Goal: Task Accomplishment & Management: Complete application form

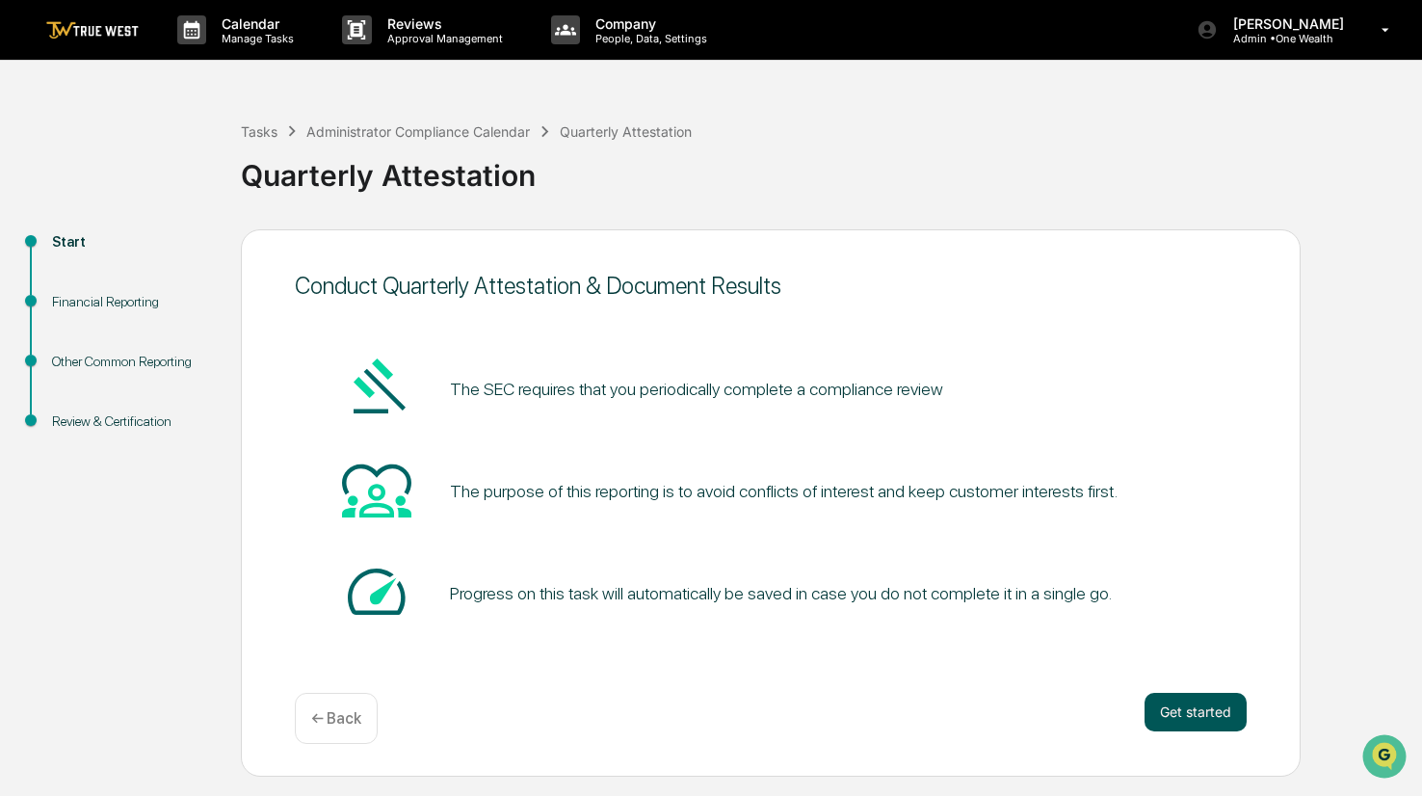
click at [1189, 711] on button "Get started" at bounding box center [1196, 712] width 102 height 39
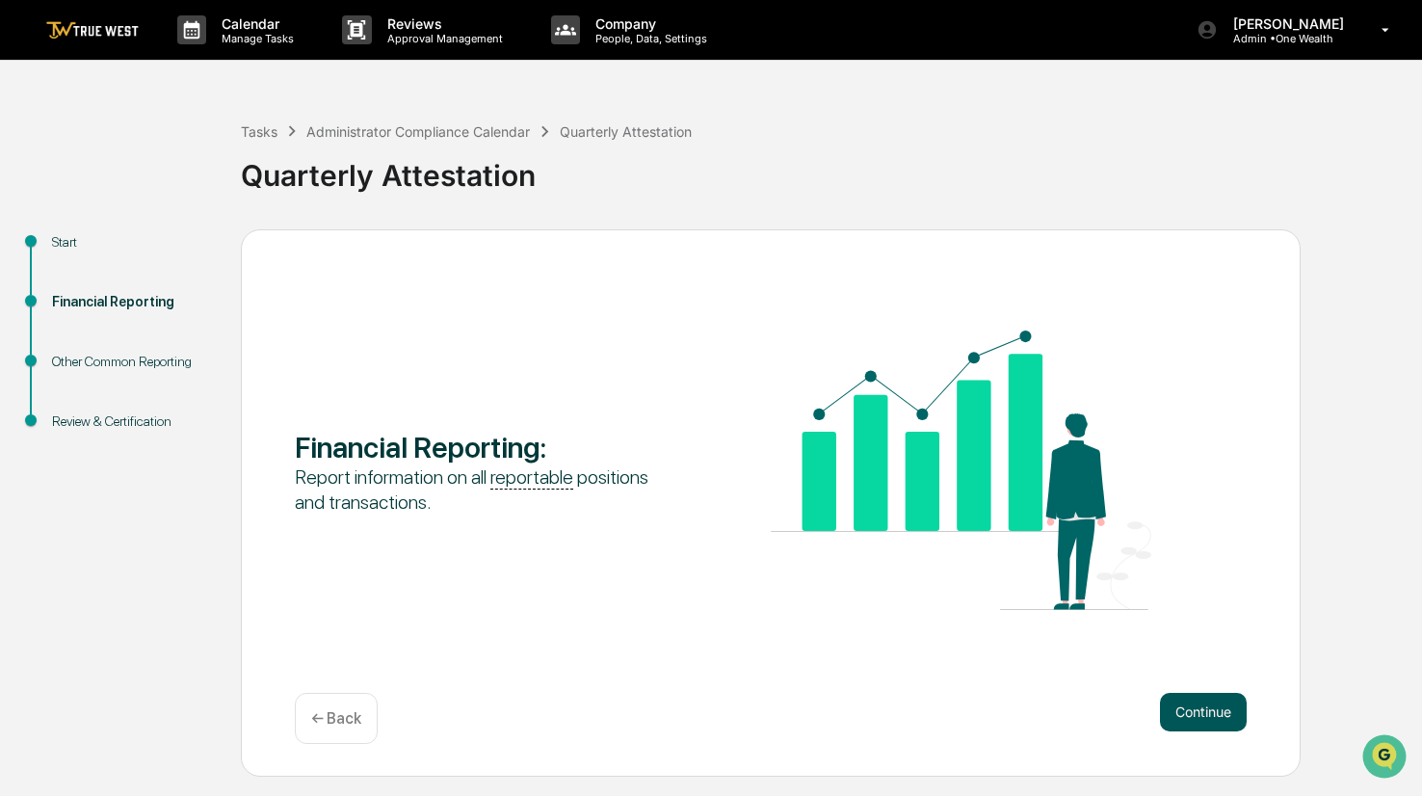
click at [1199, 709] on button "Continue" at bounding box center [1203, 712] width 87 height 39
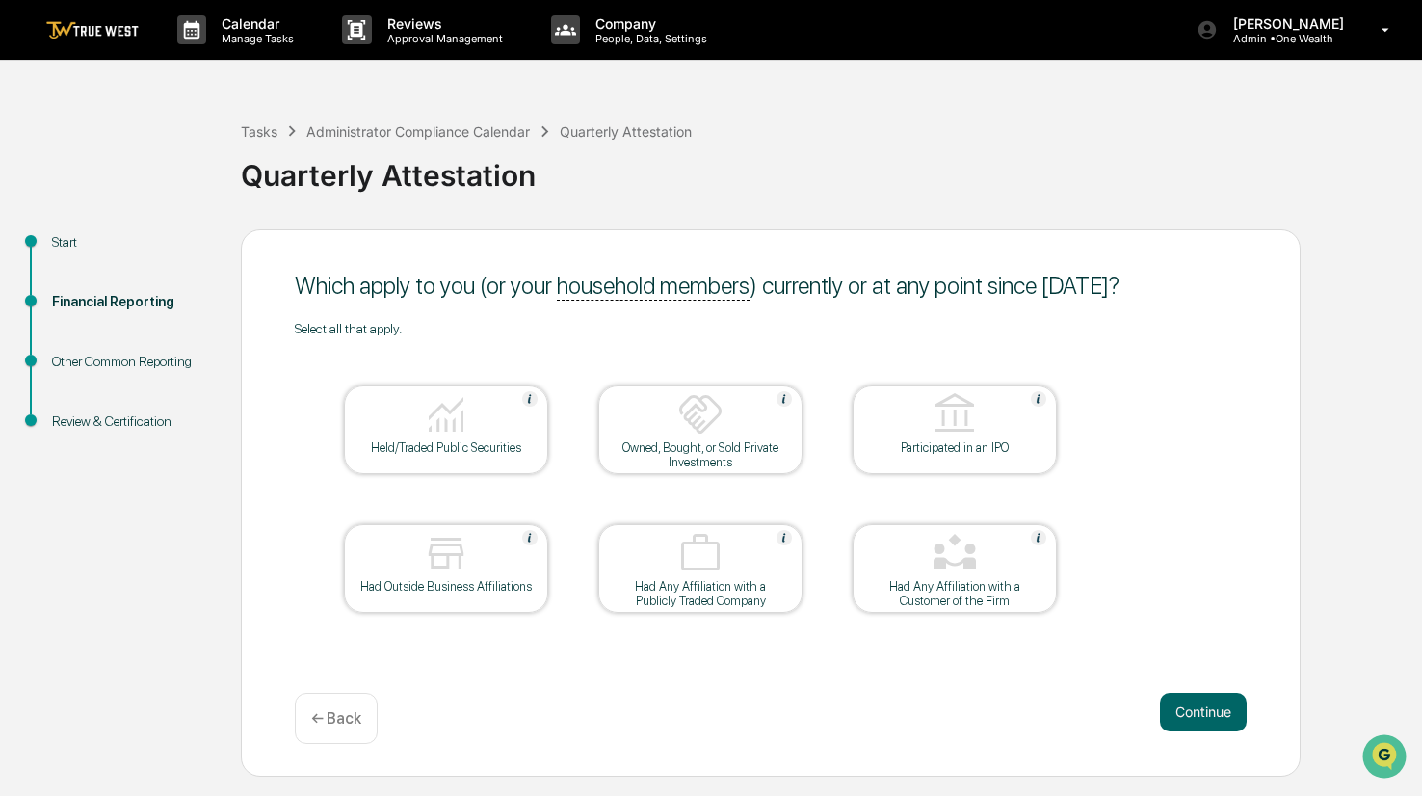
click at [456, 409] on img at bounding box center [446, 414] width 46 height 46
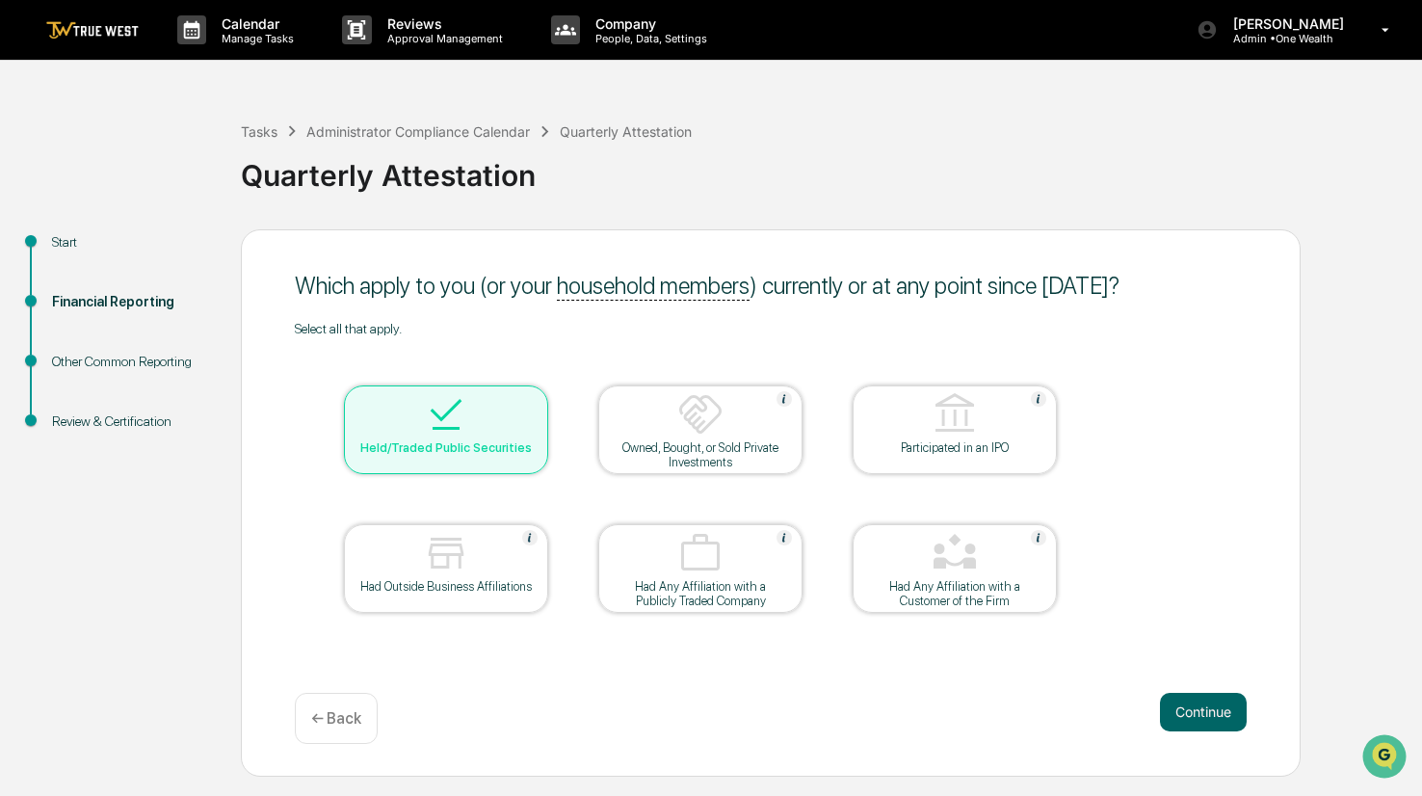
click at [470, 573] on div at bounding box center [446, 554] width 193 height 49
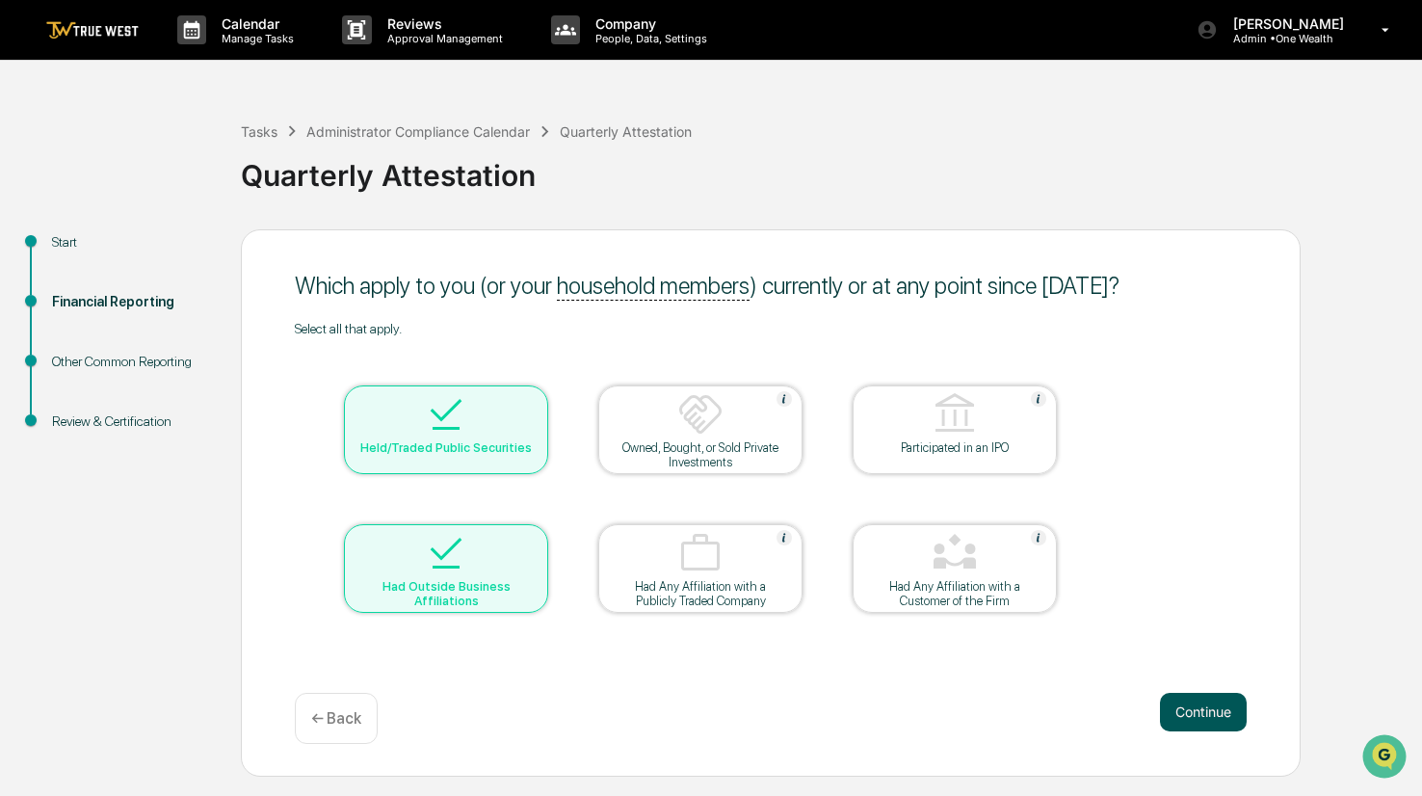
click at [1208, 711] on button "Continue" at bounding box center [1203, 712] width 87 height 39
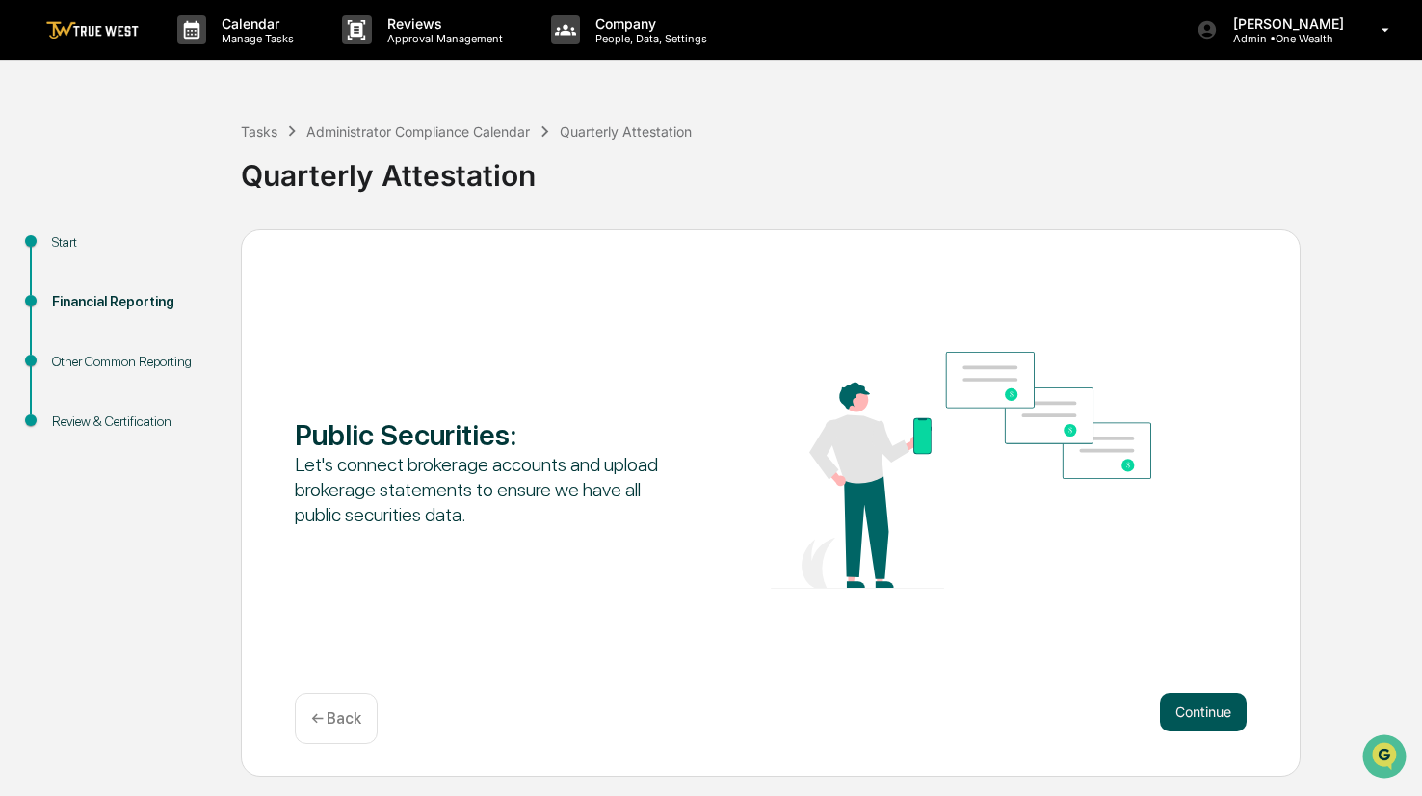
click at [1199, 709] on button "Continue" at bounding box center [1203, 712] width 87 height 39
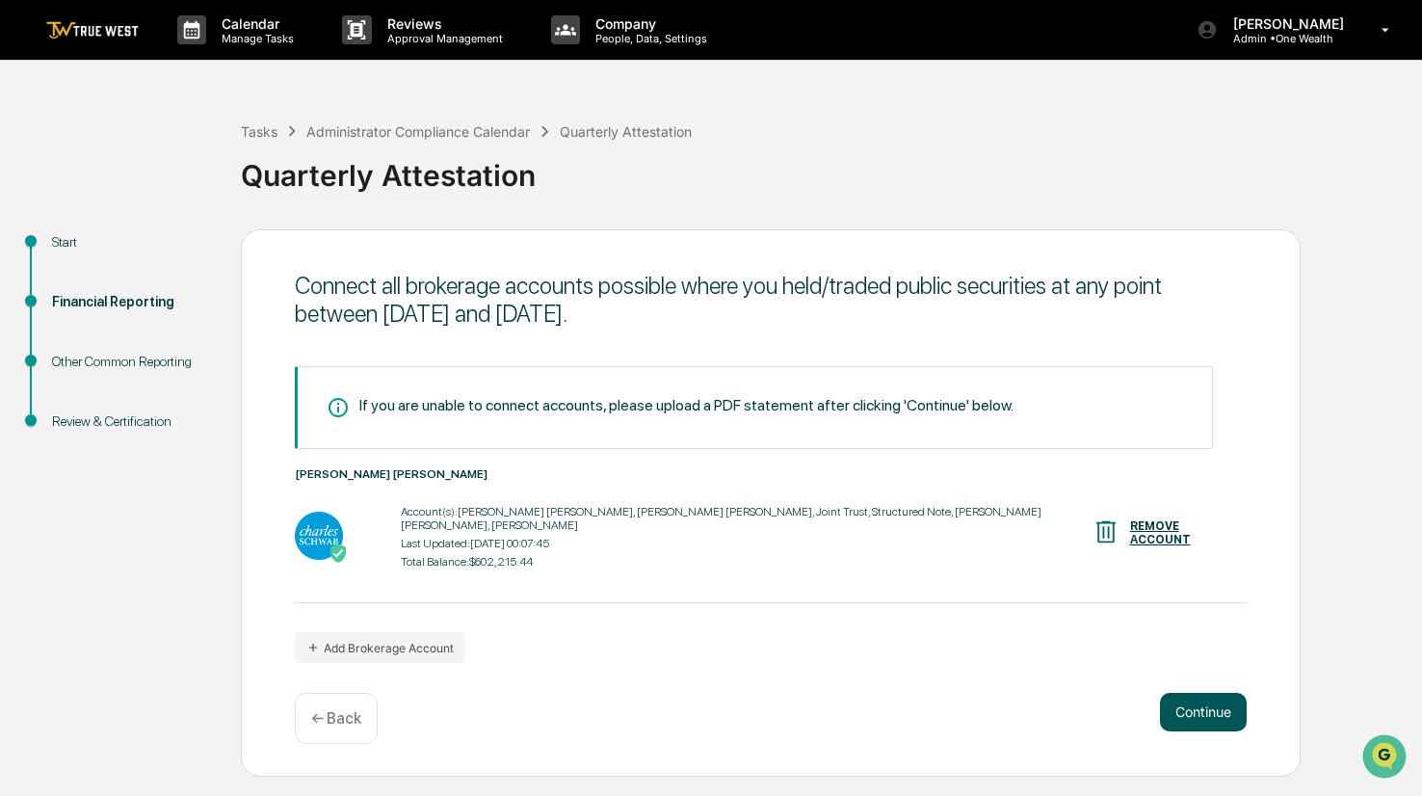
click at [1199, 709] on button "Continue" at bounding box center [1203, 712] width 87 height 39
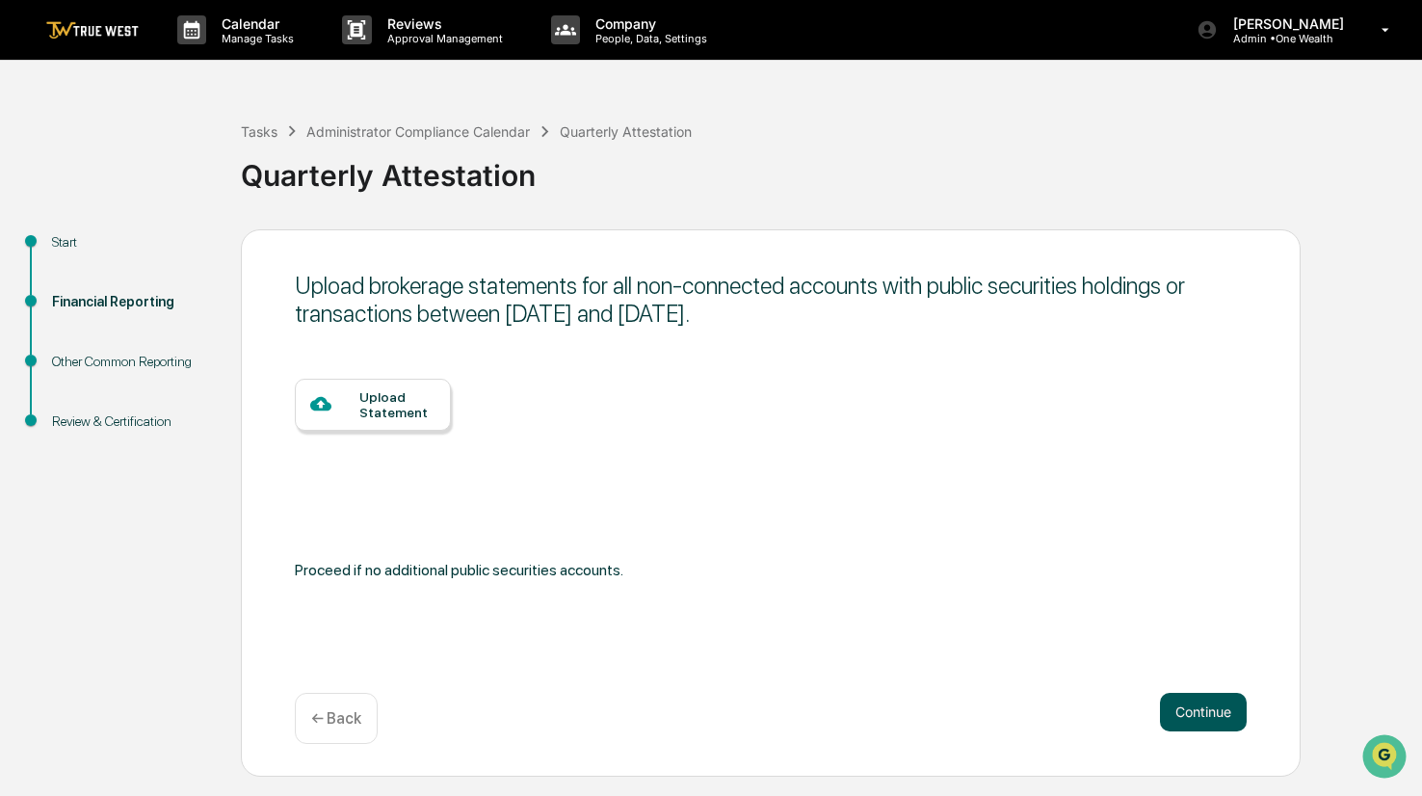
click at [1199, 709] on button "Continue" at bounding box center [1203, 712] width 87 height 39
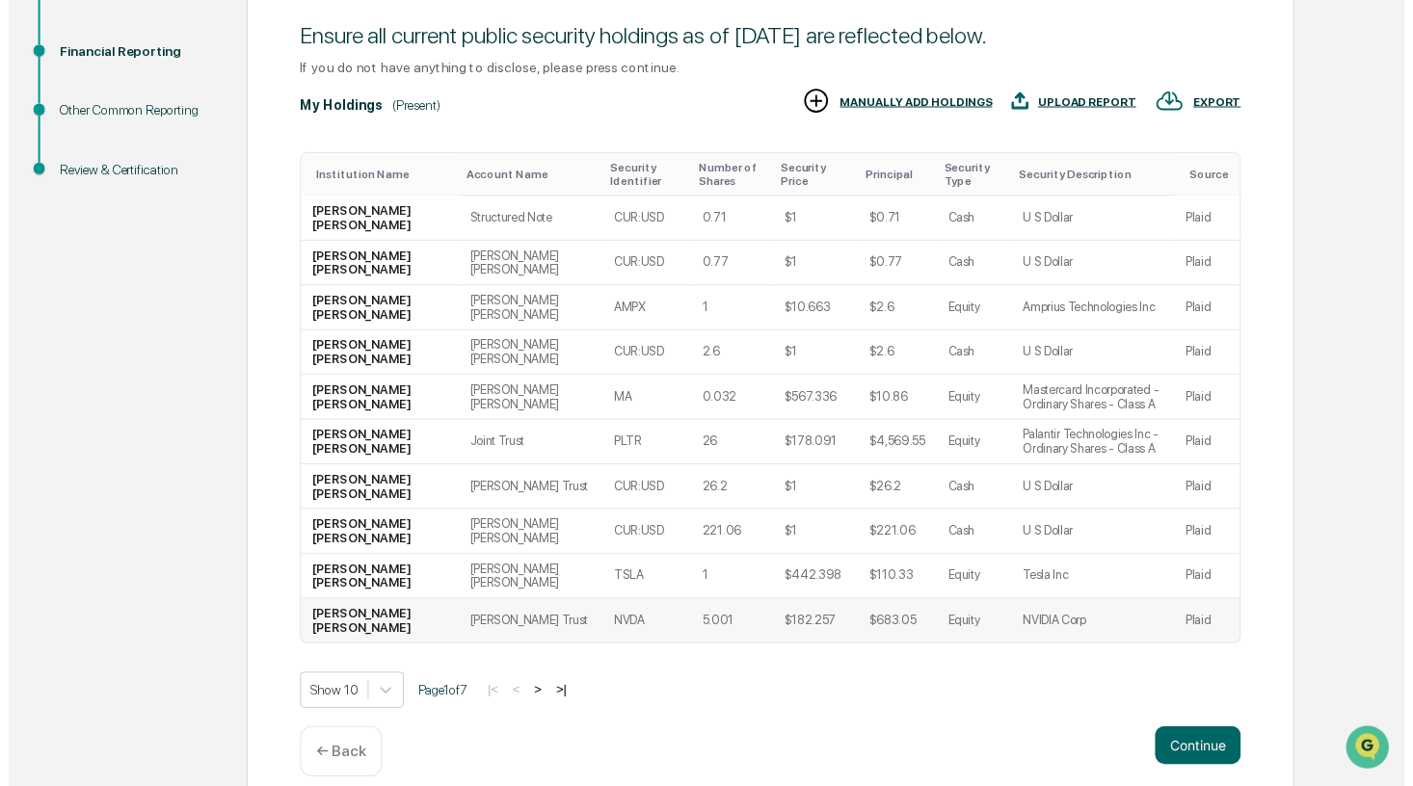
scroll to position [273, 0]
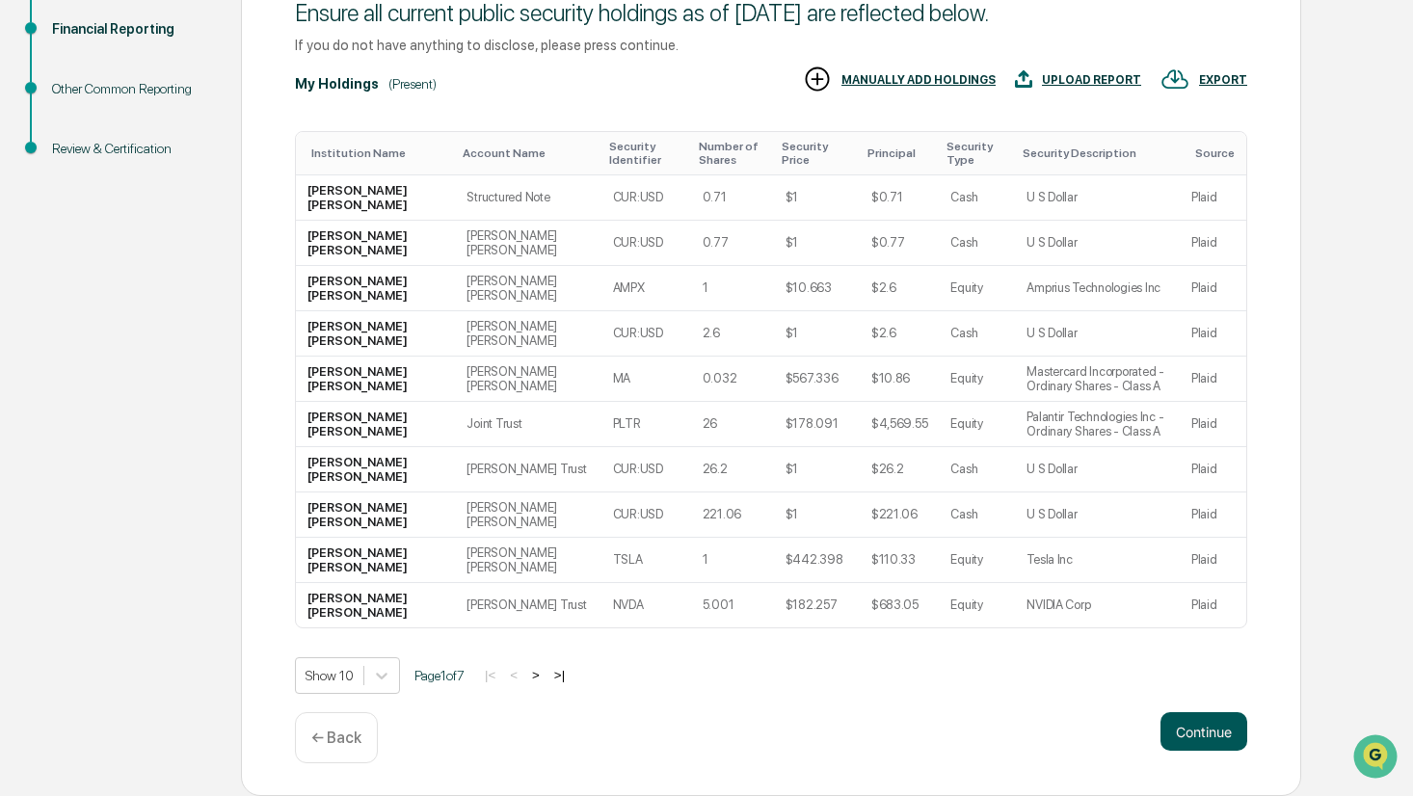
click at [1215, 729] on button "Continue" at bounding box center [1203, 731] width 87 height 39
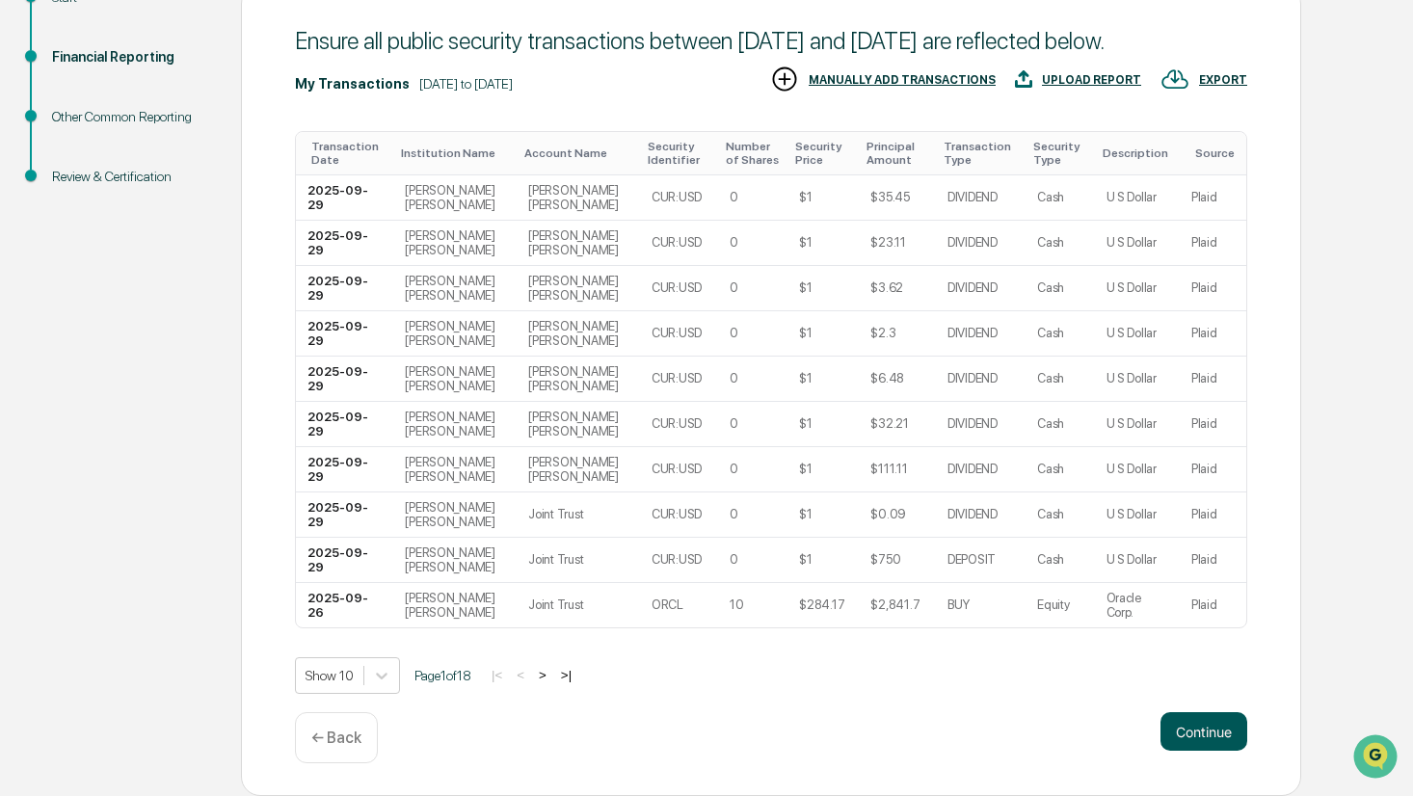
click at [1197, 740] on button "Continue" at bounding box center [1203, 731] width 87 height 39
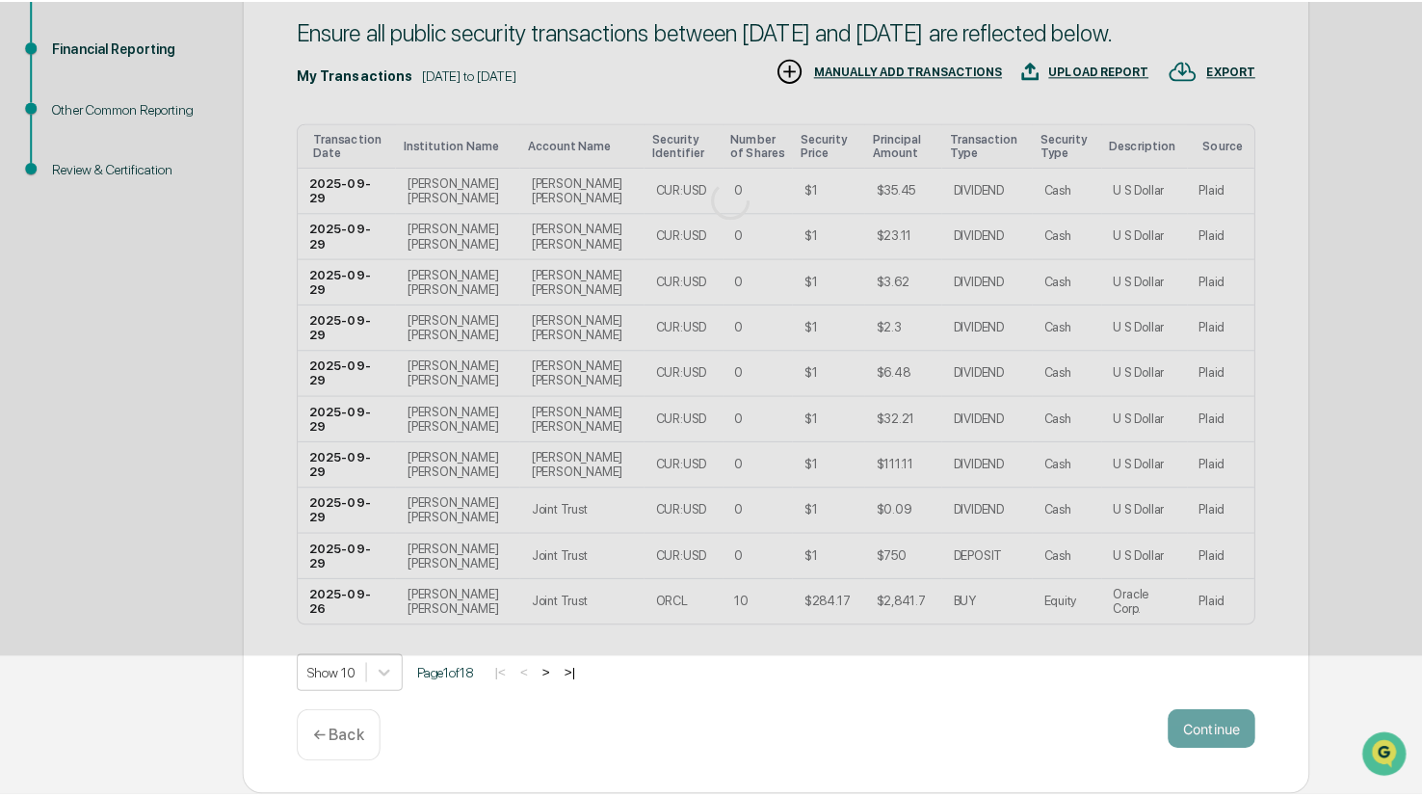
scroll to position [0, 0]
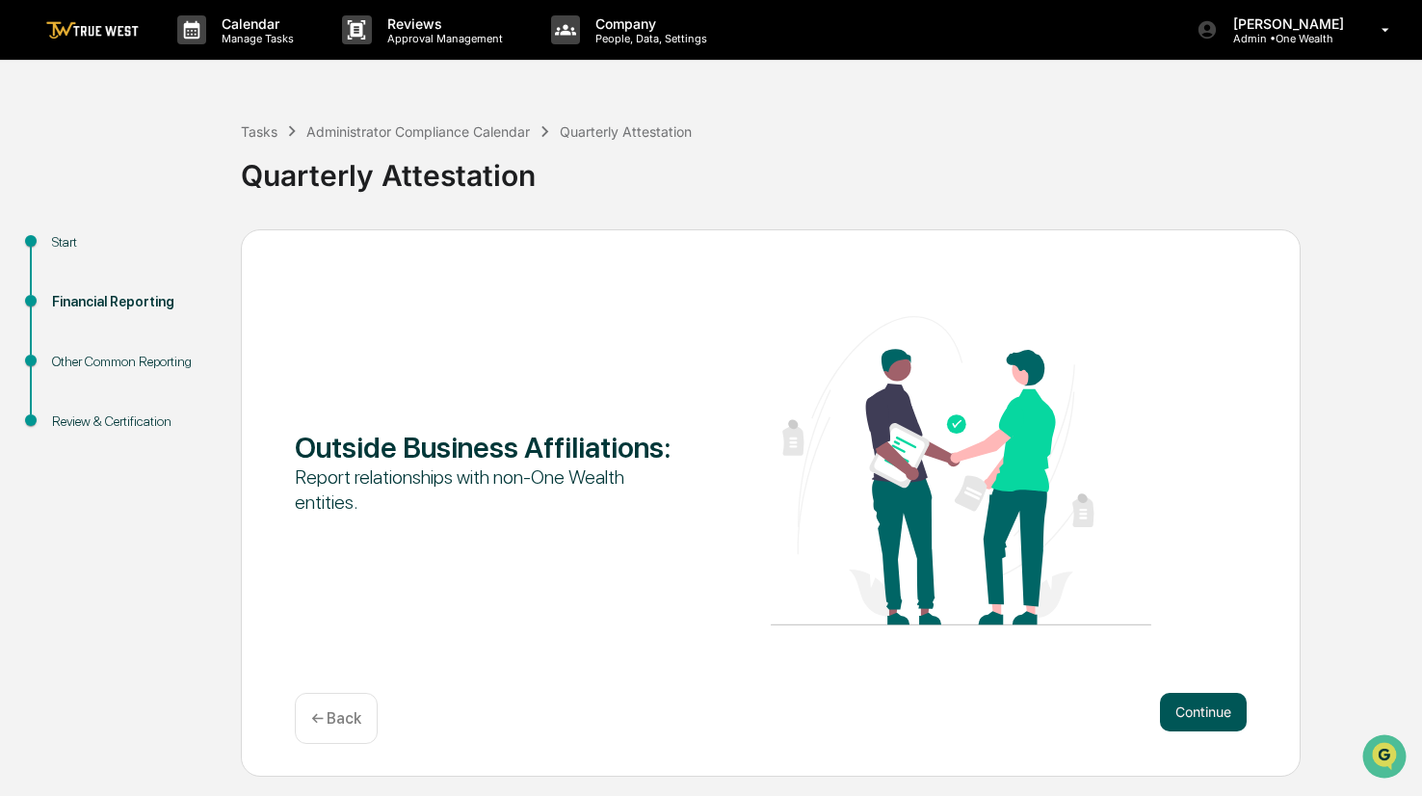
click at [1199, 712] on button "Continue" at bounding box center [1203, 712] width 87 height 39
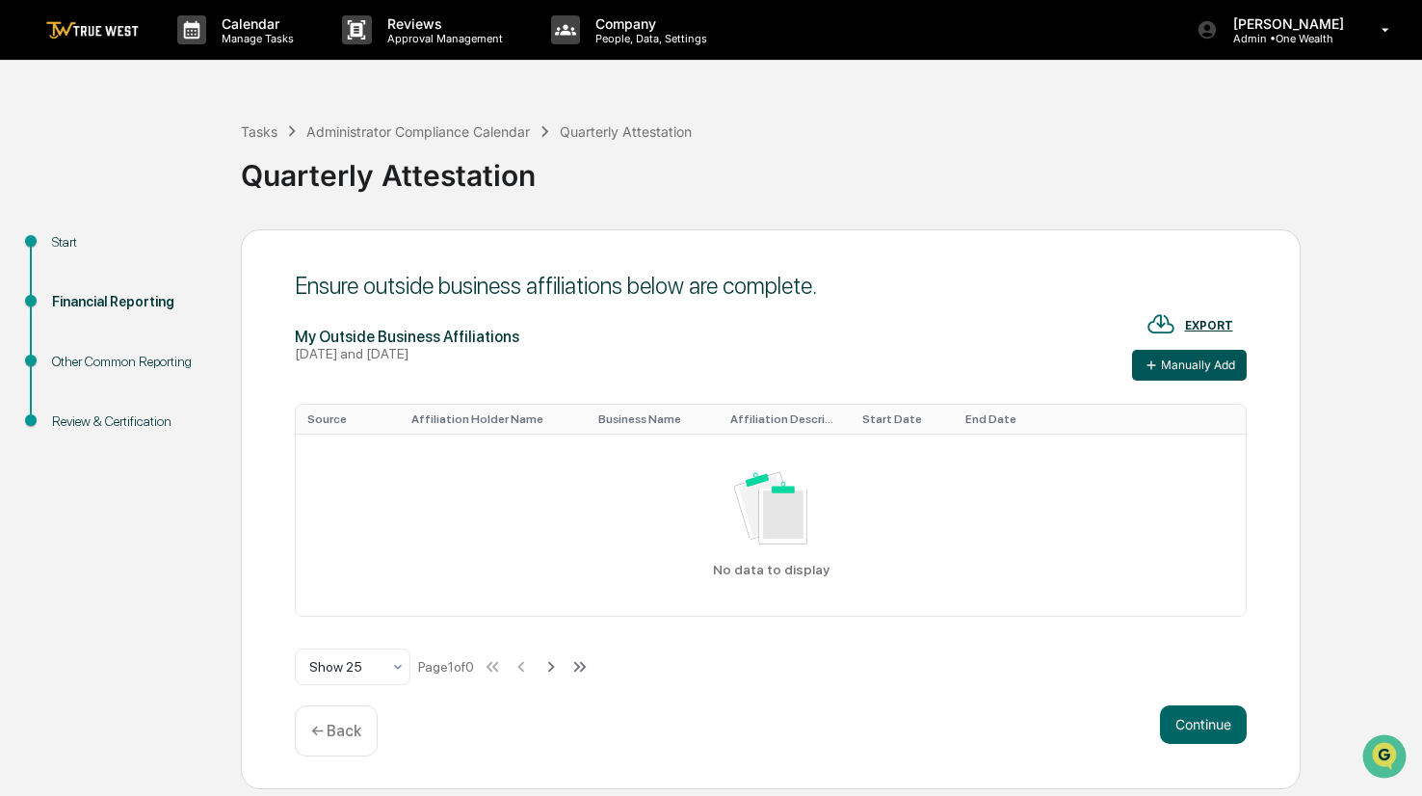
click at [1171, 369] on button "Manually Add" at bounding box center [1189, 365] width 115 height 31
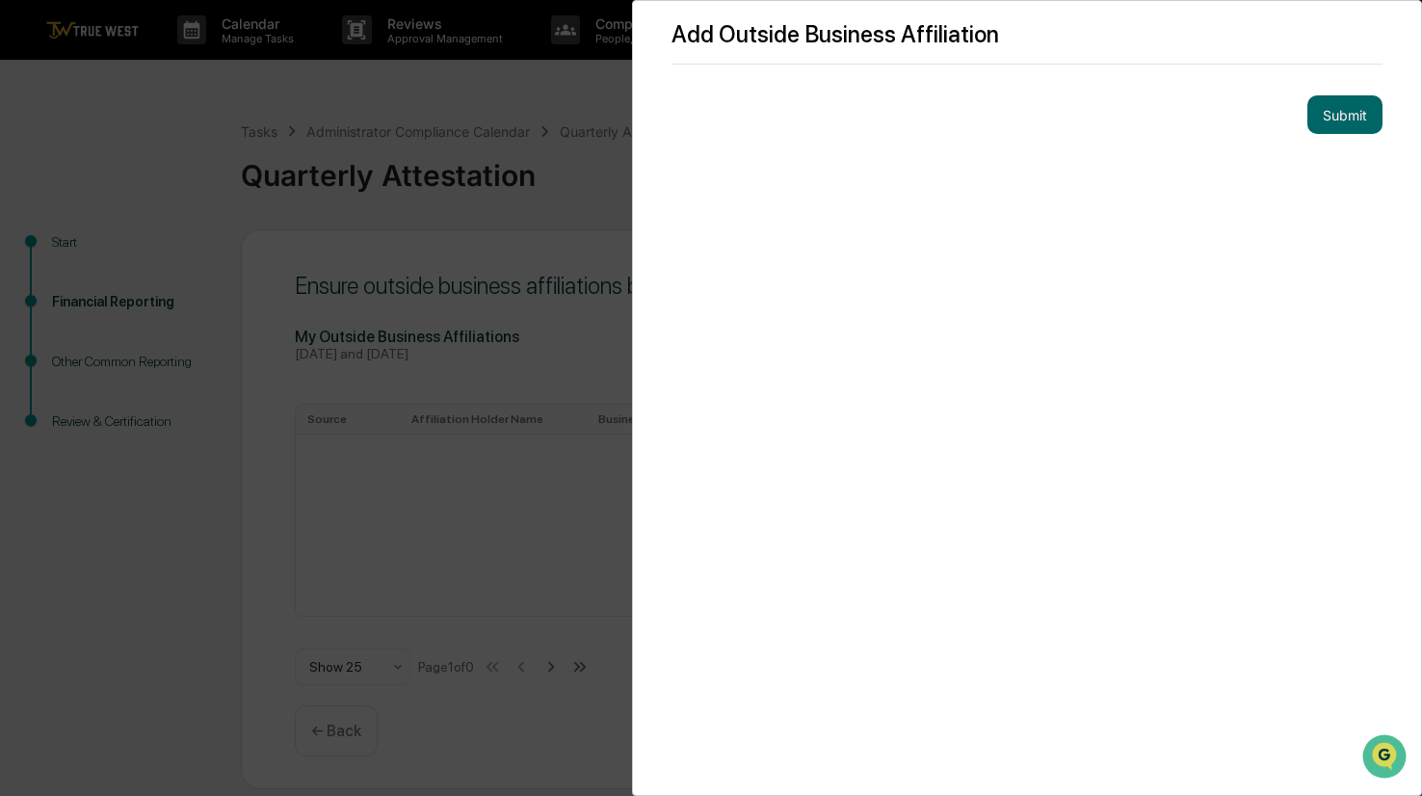
click at [573, 248] on div "Add Outside Business Affiliation Submit" at bounding box center [711, 398] width 1422 height 796
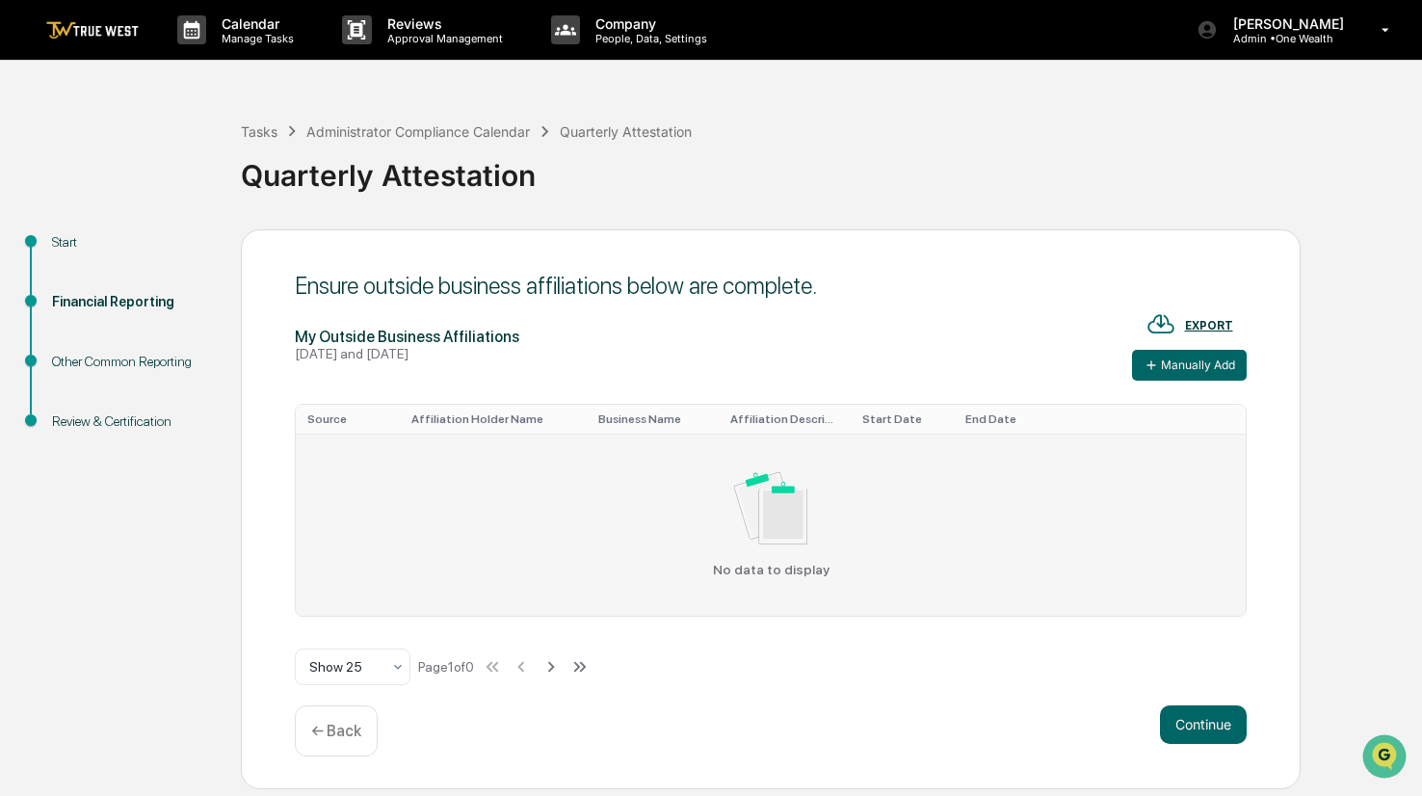
click at [765, 505] on img at bounding box center [771, 508] width 74 height 72
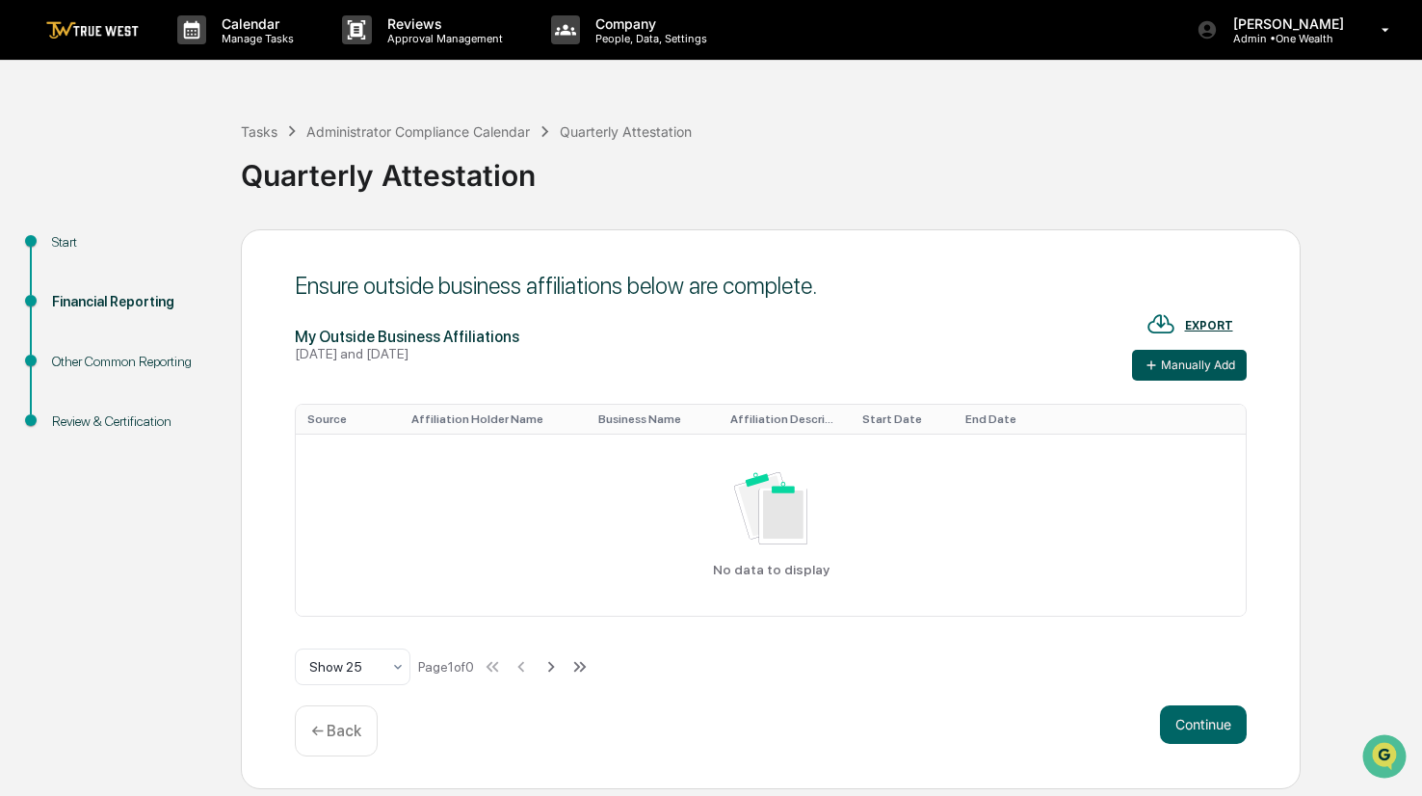
click at [1169, 364] on button "Manually Add" at bounding box center [1189, 365] width 115 height 31
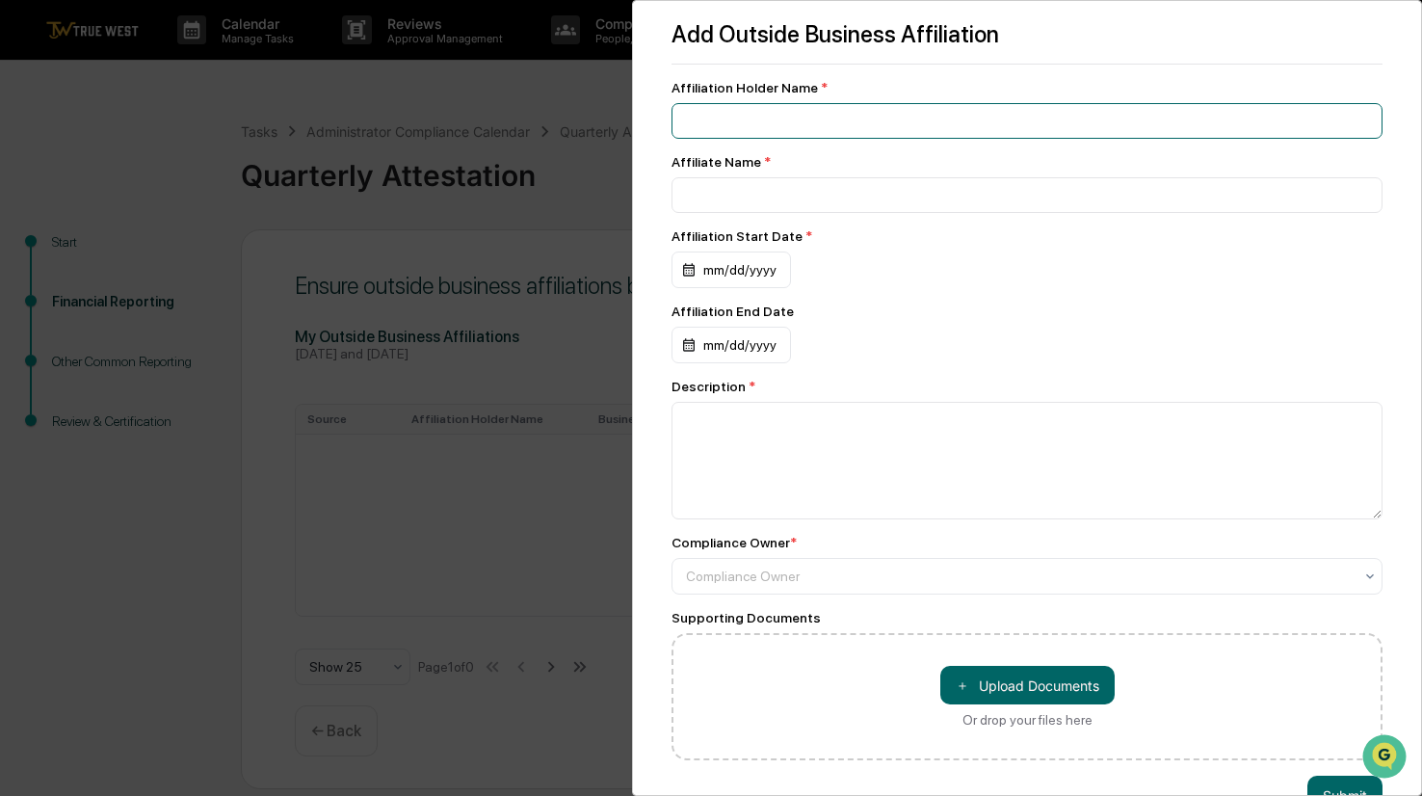
click at [821, 125] on input at bounding box center [1027, 121] width 711 height 36
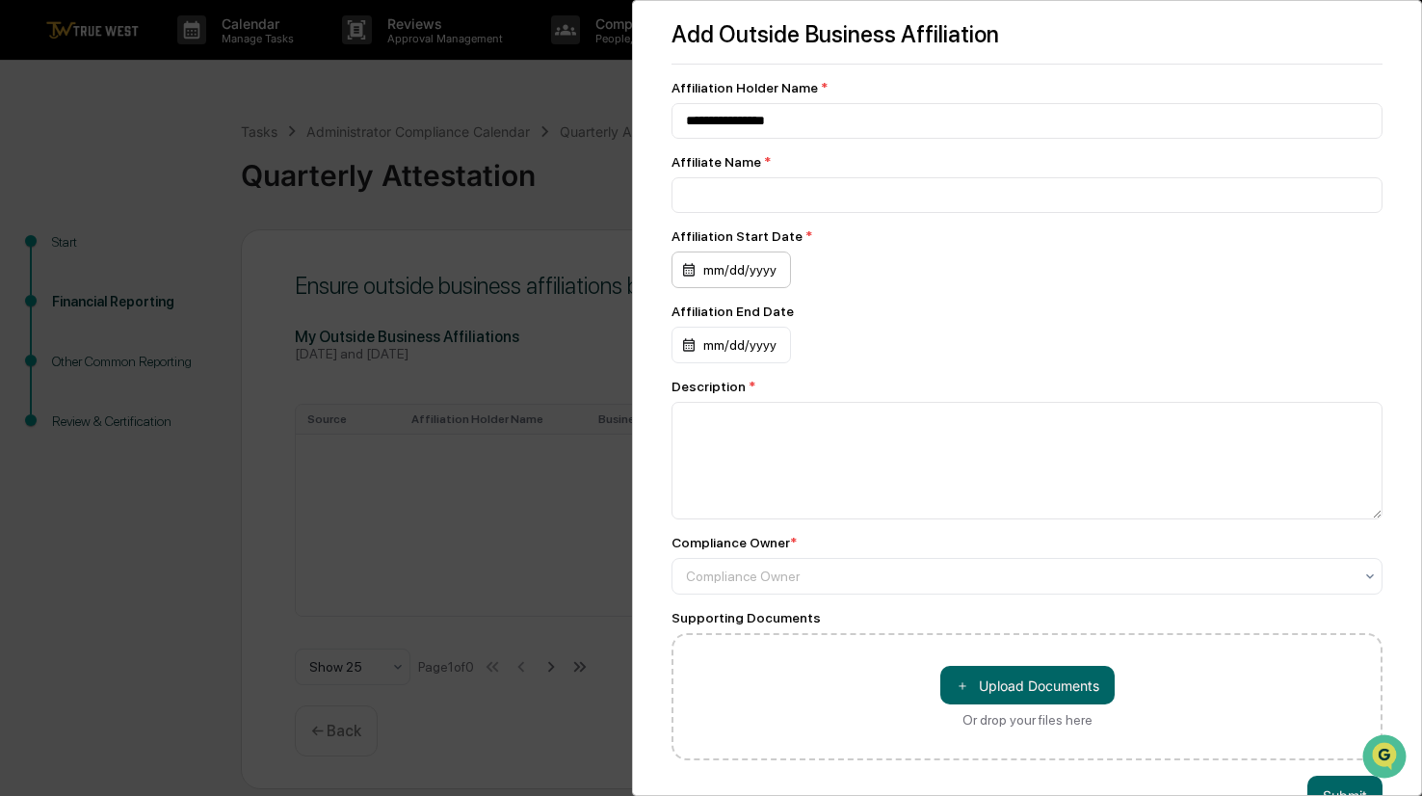
click at [780, 269] on div "mm/dd/yyyy" at bounding box center [731, 269] width 119 height 37
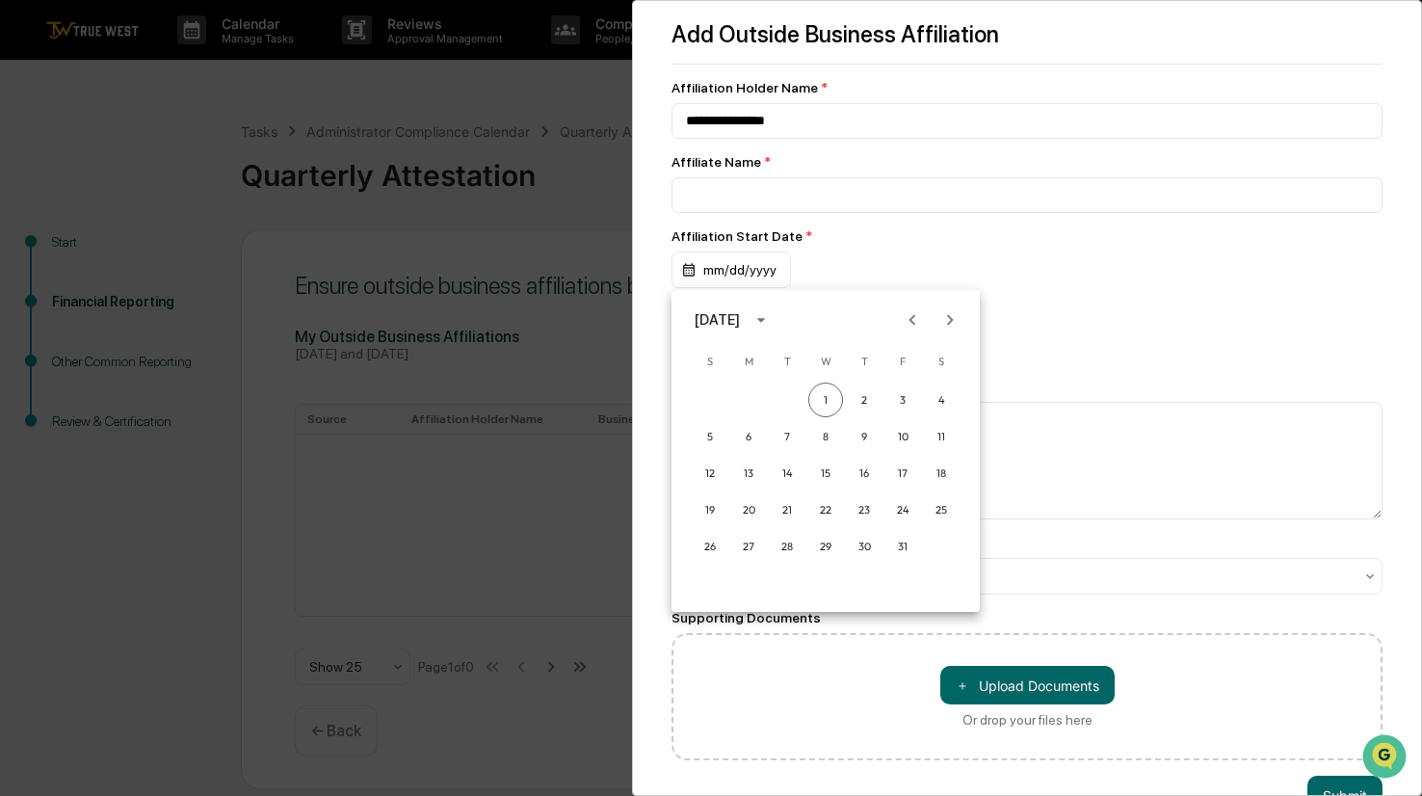
click at [772, 323] on icon "calendar view is open, switch to year view" at bounding box center [761, 319] width 21 height 21
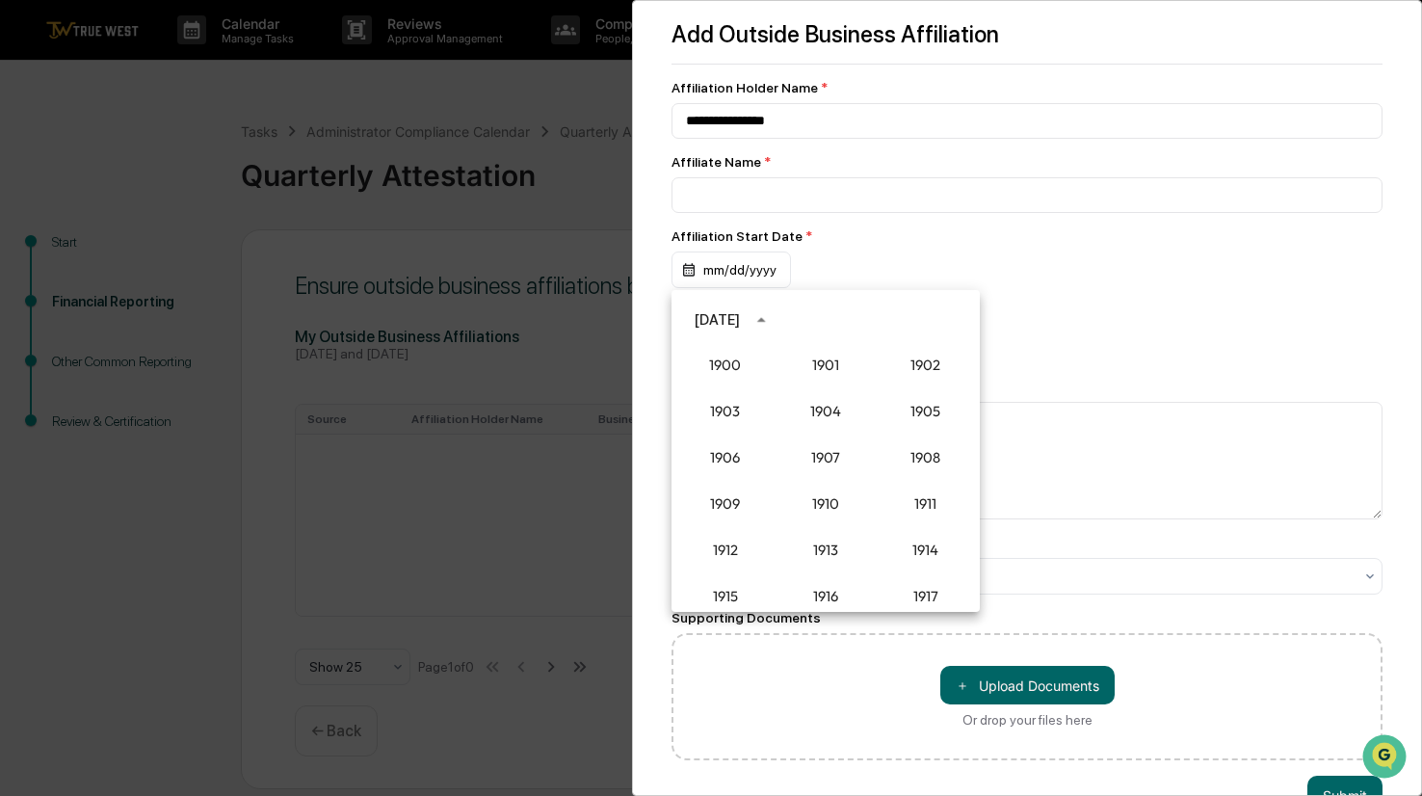
scroll to position [1785, 0]
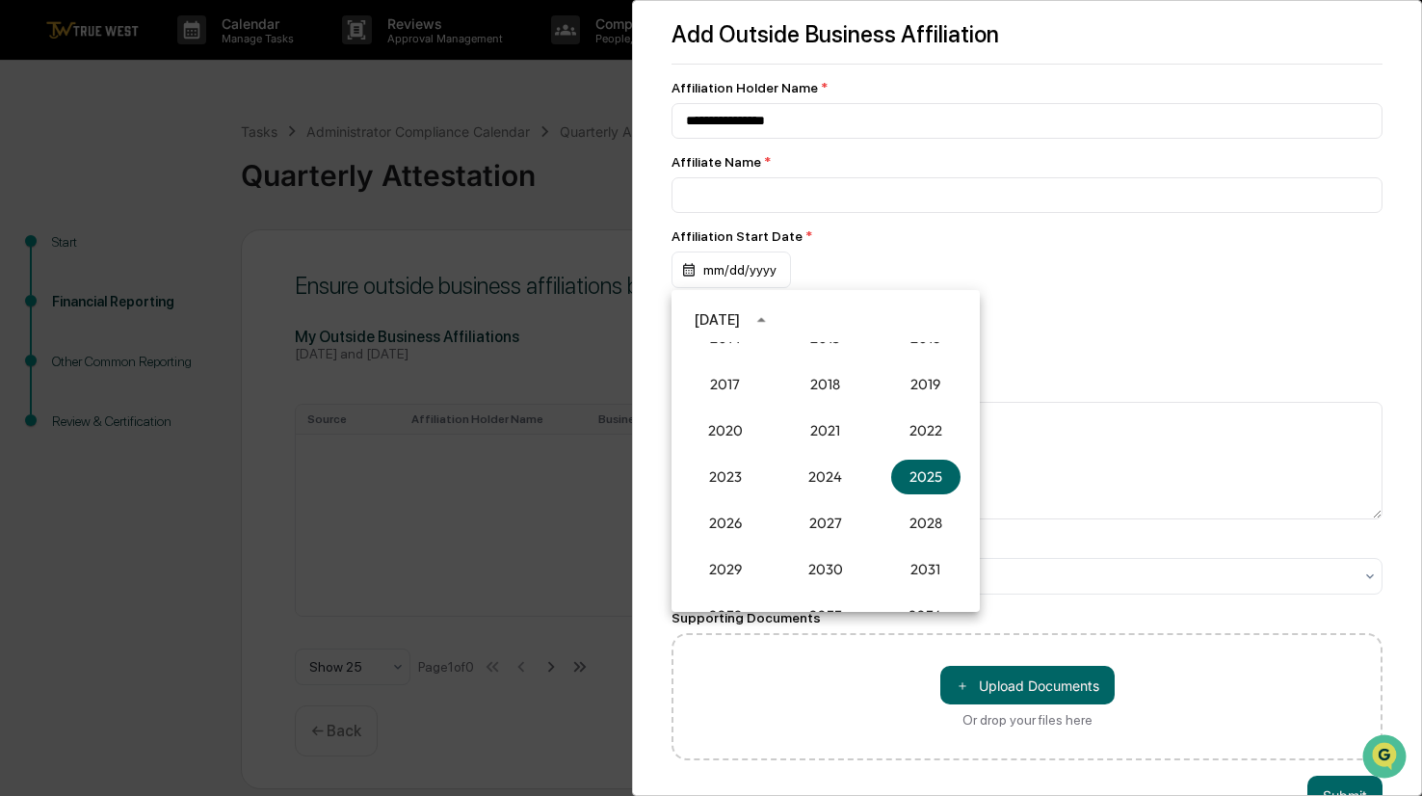
click at [862, 297] on div "October 2025 1900 1901 1902 1903 1904 1905 1906 1907 1908 1909 1910 1911 1912 1…" at bounding box center [826, 451] width 308 height 322
click at [931, 485] on button "2025" at bounding box center [925, 477] width 69 height 35
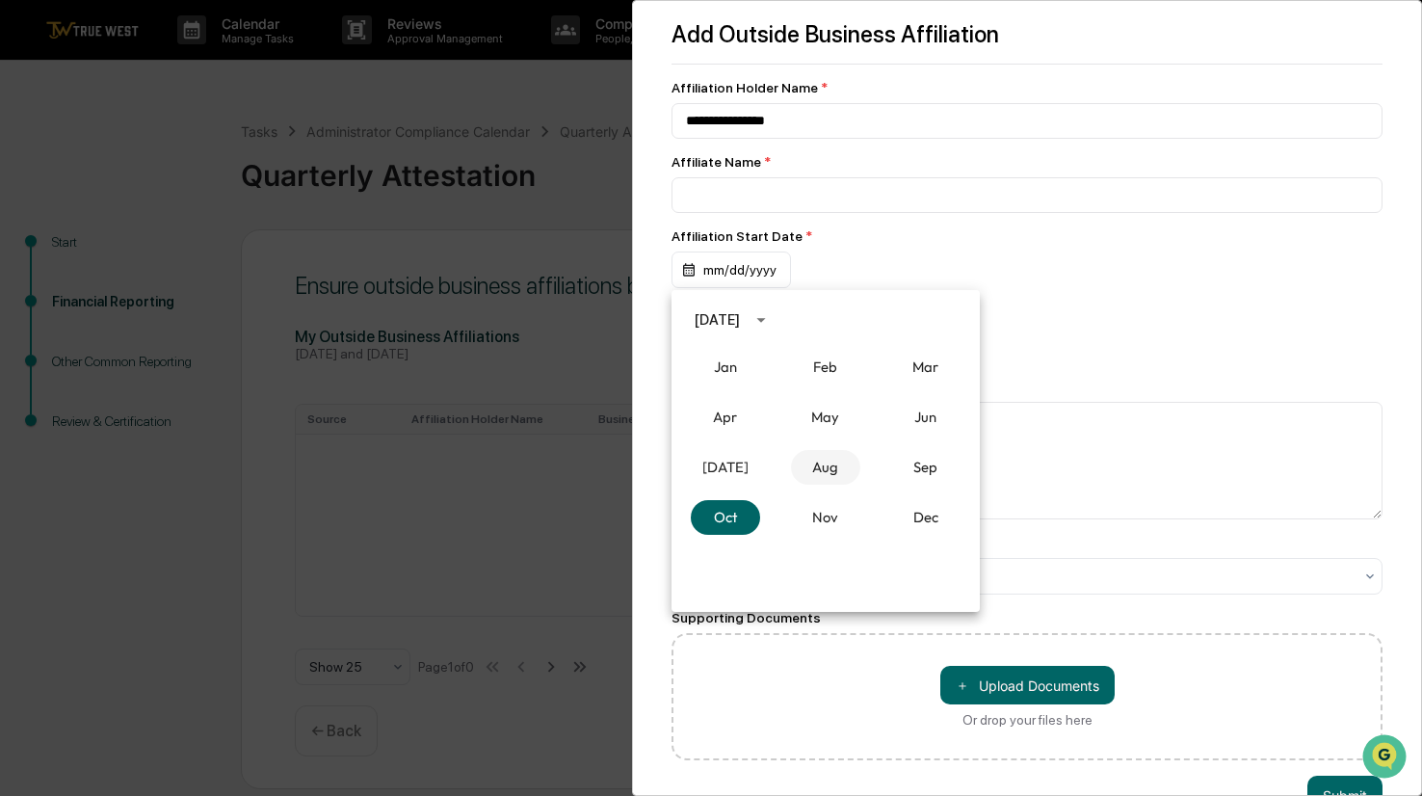
click at [823, 472] on button "Aug" at bounding box center [825, 467] width 69 height 35
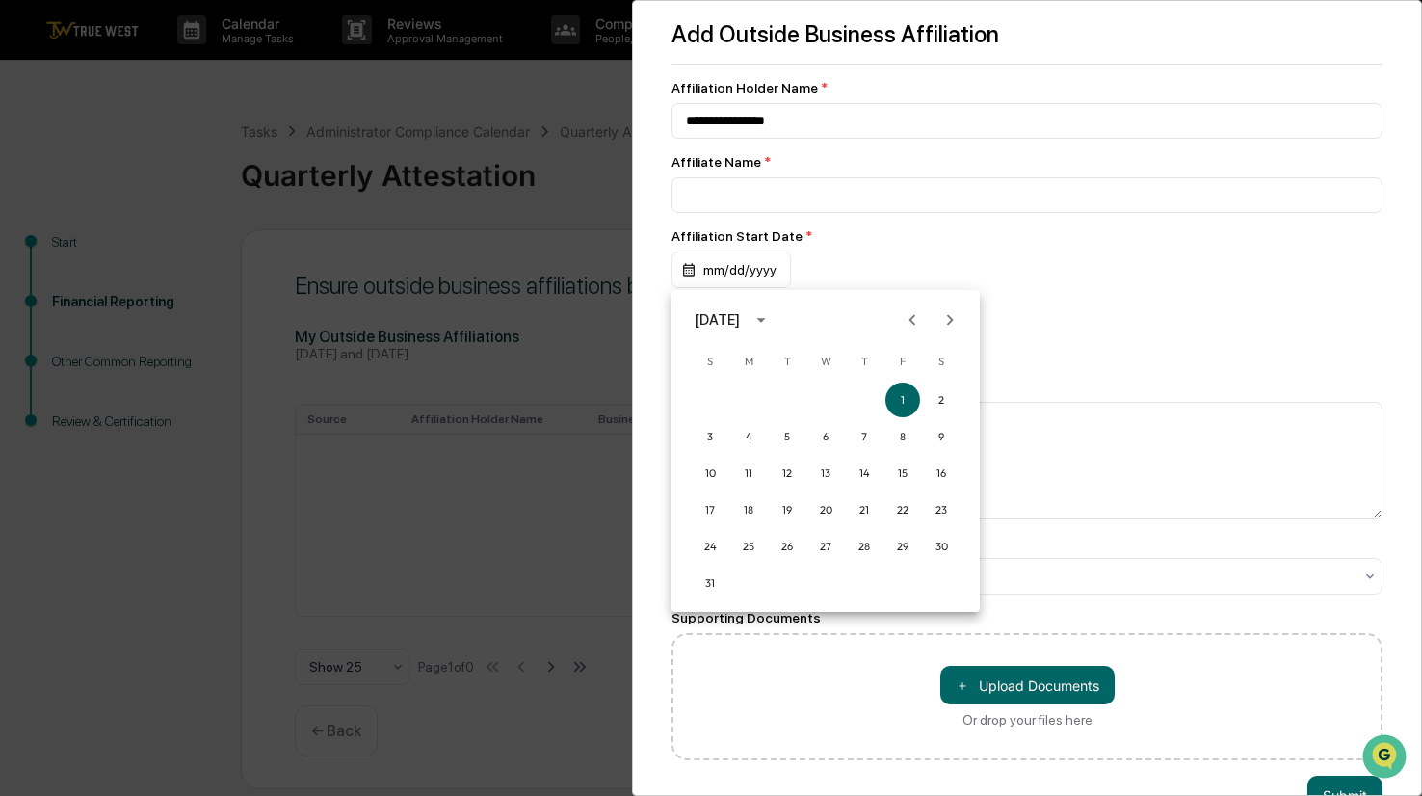
click at [915, 319] on icon "Previous month" at bounding box center [912, 319] width 21 height 21
click at [833, 431] on button "9" at bounding box center [825, 436] width 35 height 35
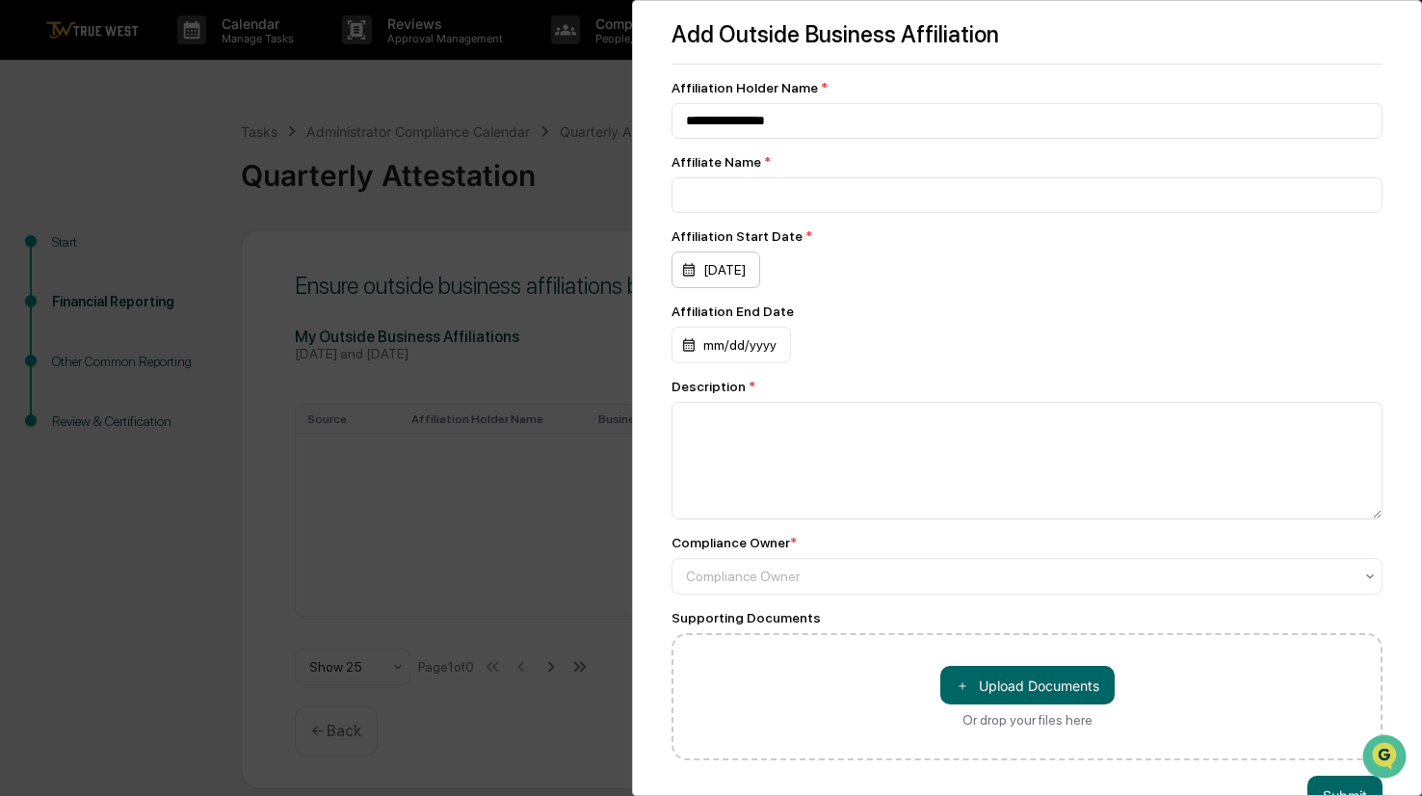
click at [760, 278] on div "07/09/2025" at bounding box center [716, 269] width 89 height 37
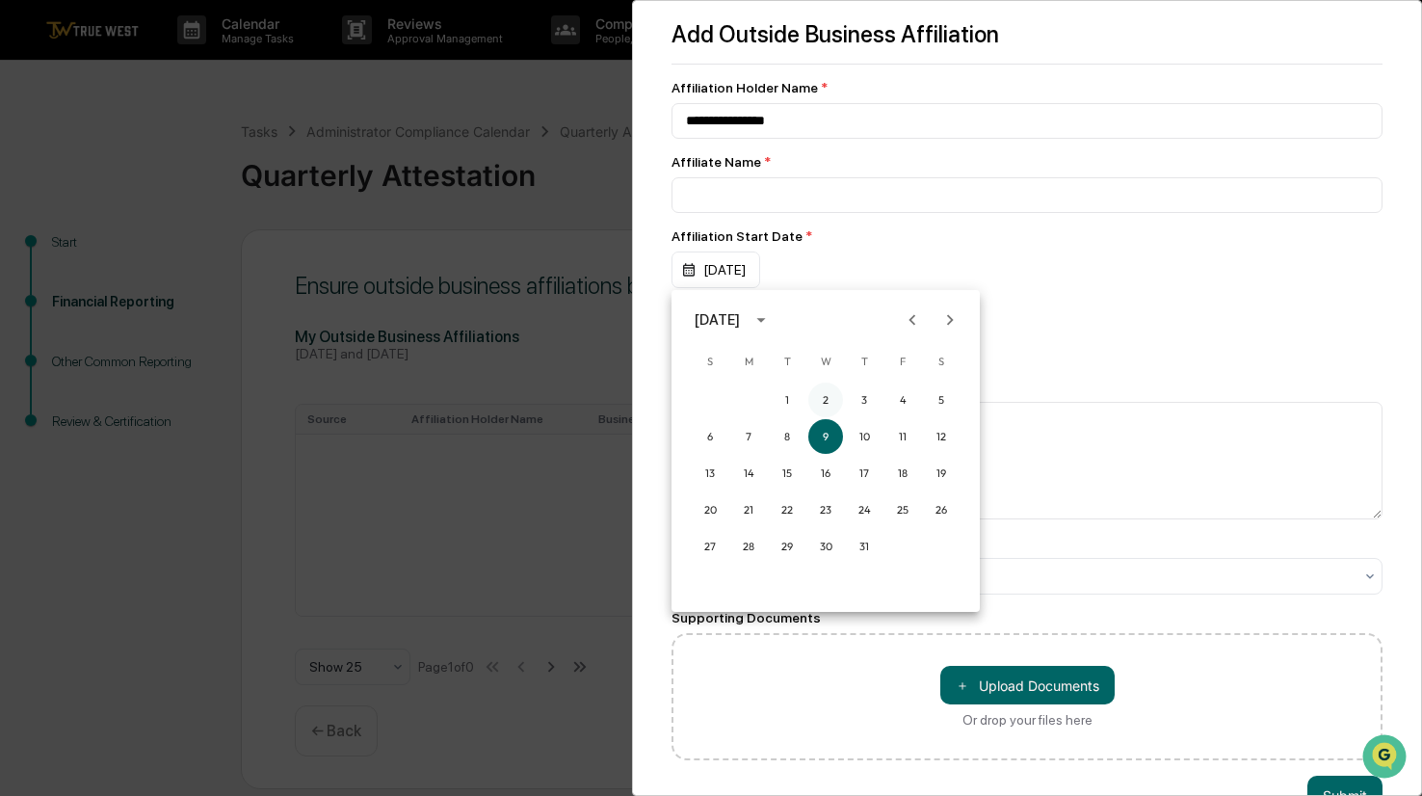
click at [825, 392] on button "2" at bounding box center [825, 400] width 35 height 35
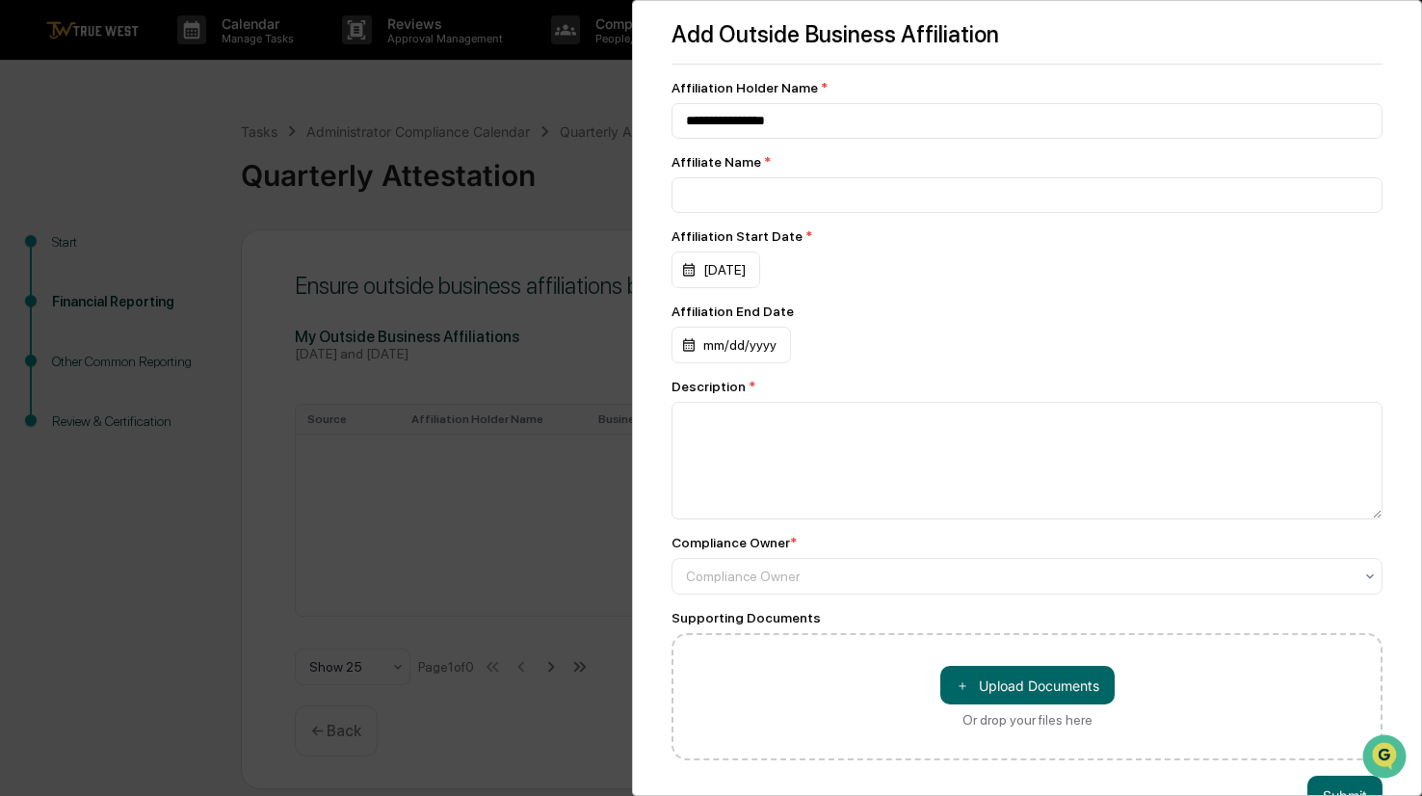
click at [924, 323] on div "Affiliation End Date mm/dd/yyyy" at bounding box center [1027, 334] width 711 height 60
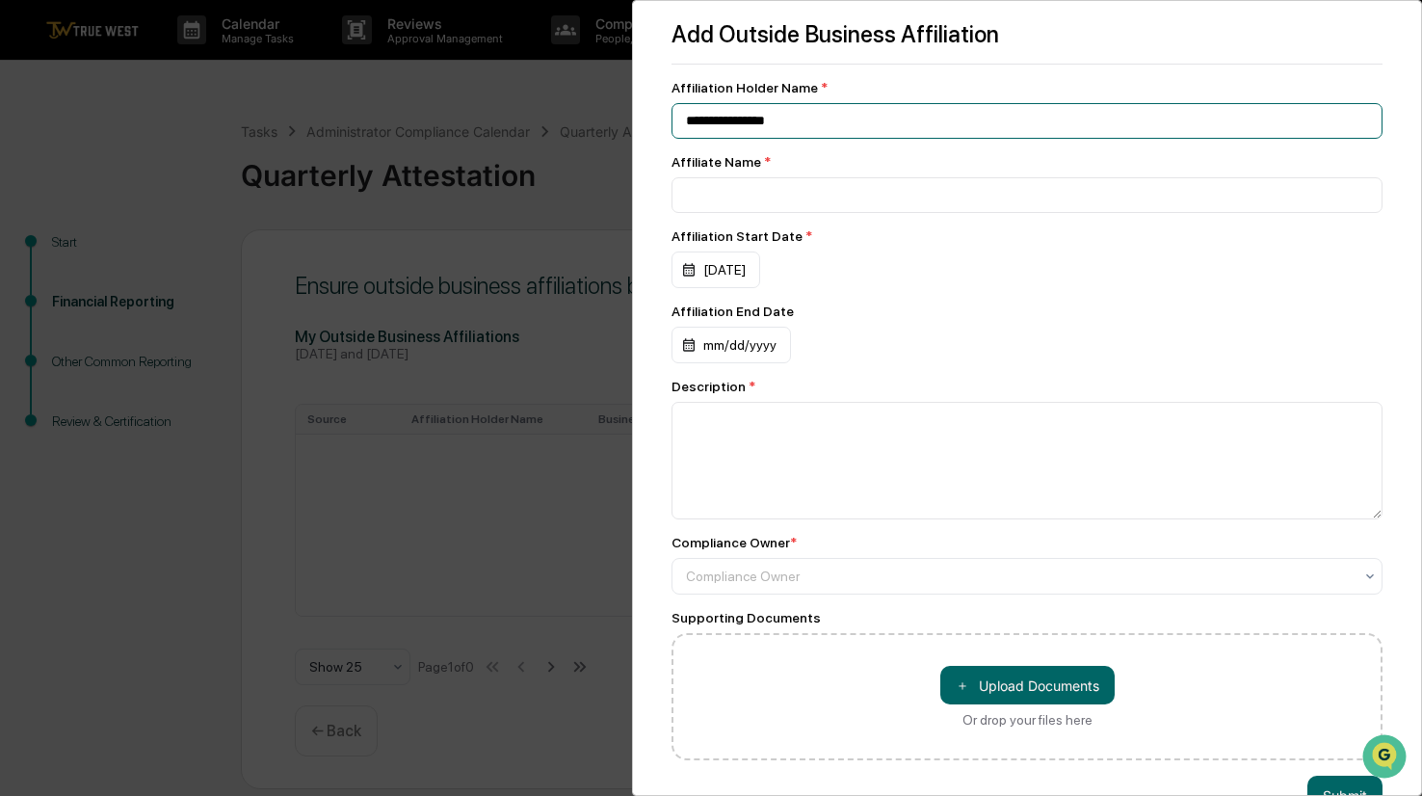
drag, startPoint x: 820, startPoint y: 124, endPoint x: 675, endPoint y: 124, distance: 144.5
click at [675, 124] on input "**********" at bounding box center [1027, 121] width 711 height 36
type input "**********"
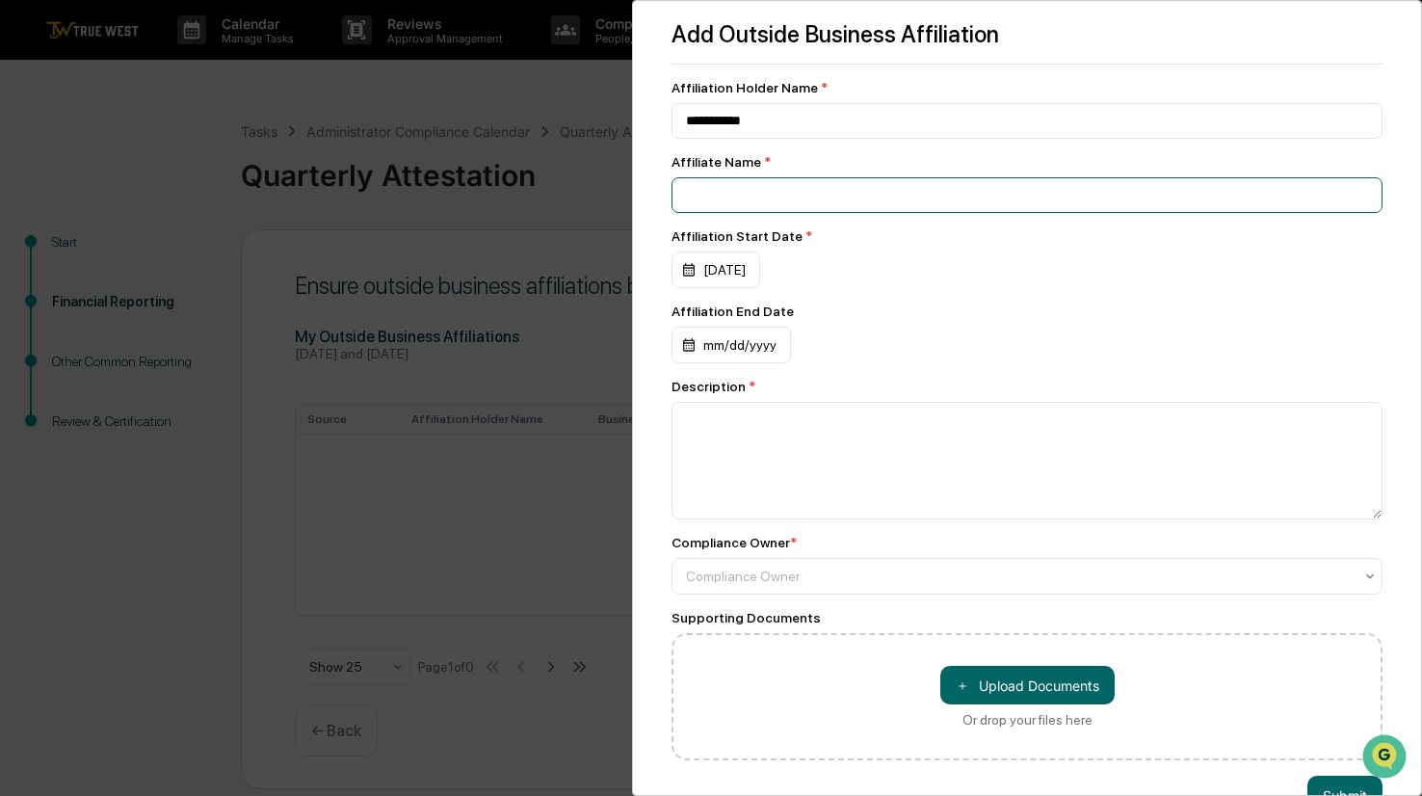
click at [758, 197] on input at bounding box center [1027, 195] width 711 height 36
paste input "******"
drag, startPoint x: 758, startPoint y: 198, endPoint x: 672, endPoint y: 198, distance: 86.7
click at [672, 198] on input "******" at bounding box center [1027, 195] width 711 height 36
type input "**********"
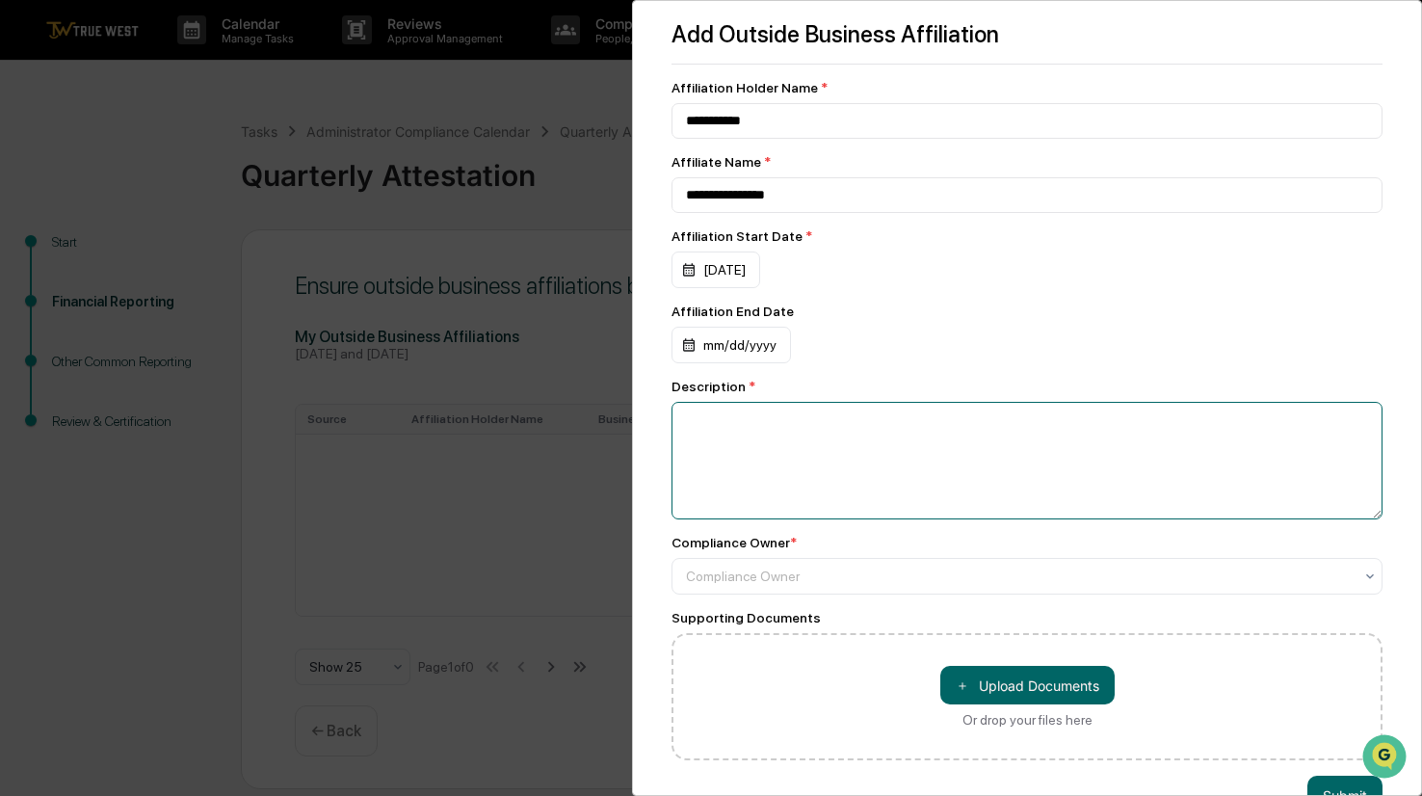
click at [884, 416] on textarea at bounding box center [1027, 461] width 711 height 118
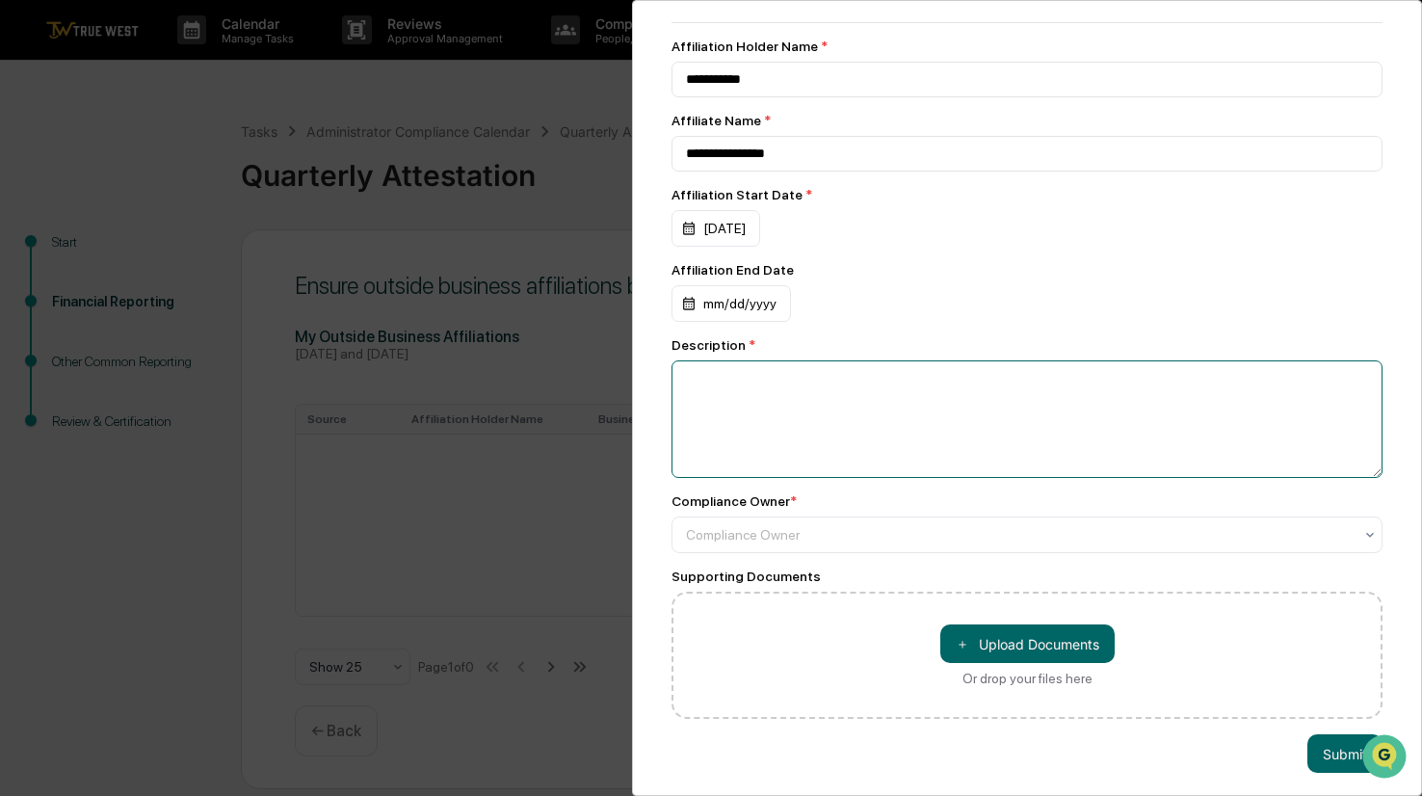
scroll to position [60, 0]
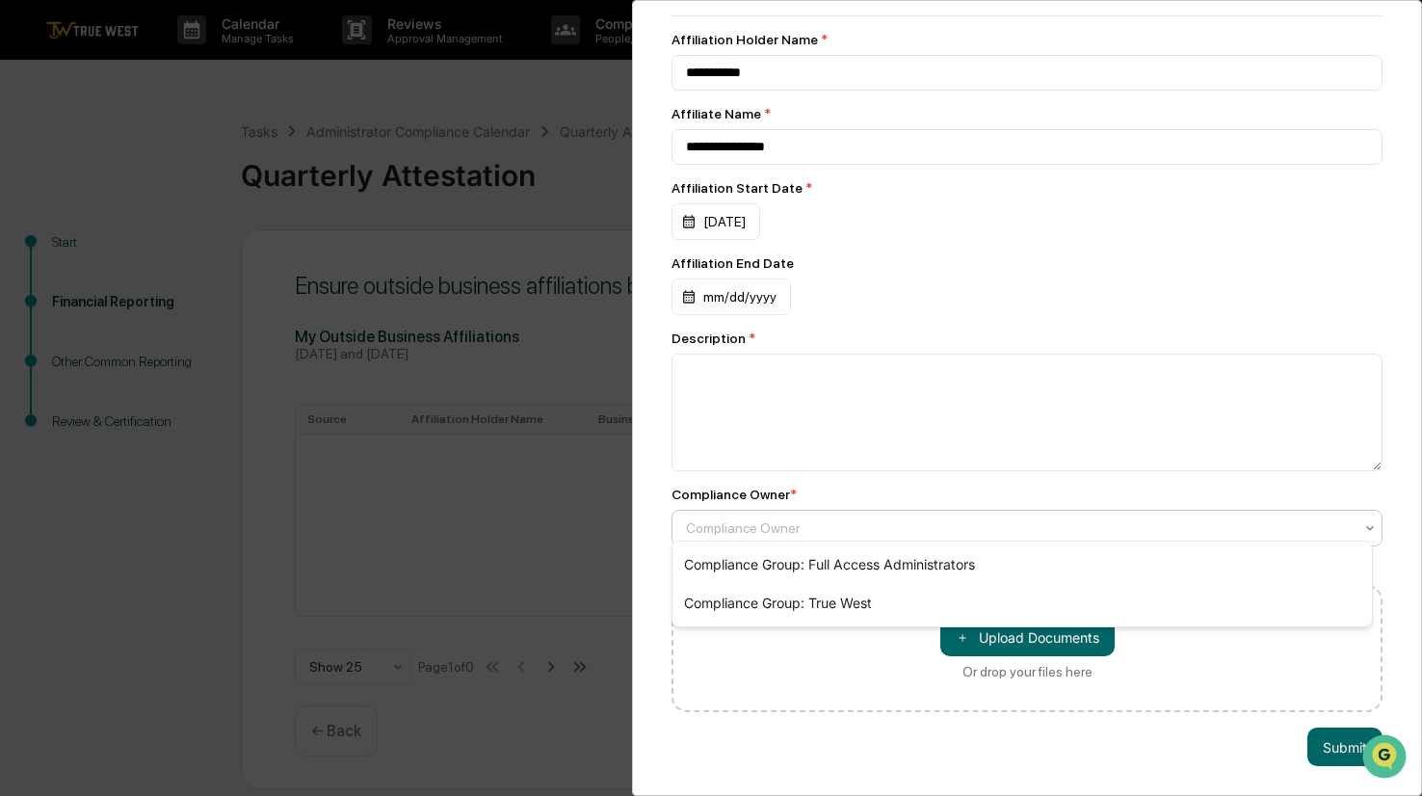
click at [985, 518] on div at bounding box center [1019, 527] width 667 height 19
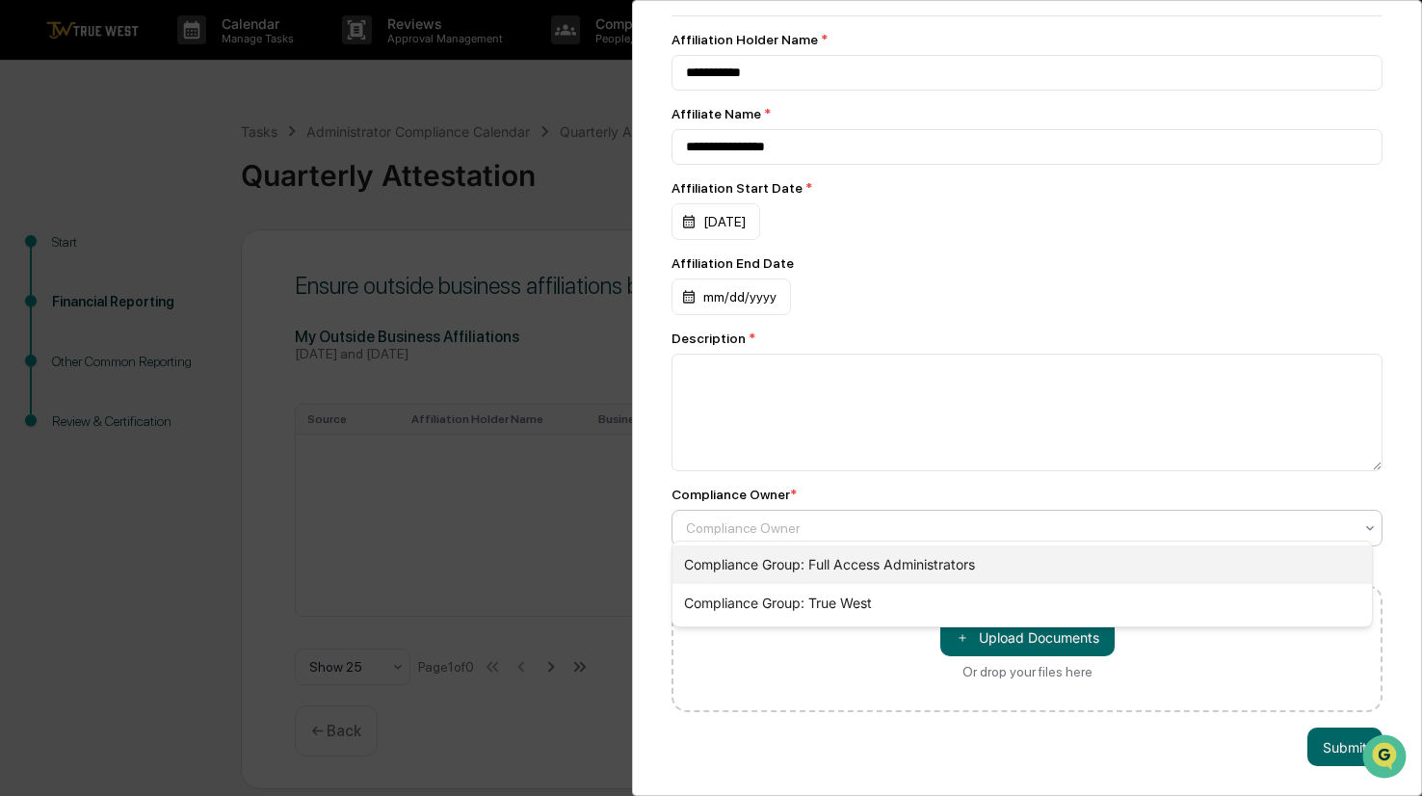
click at [889, 565] on div "Compliance Group: Full Access Administrators" at bounding box center [1023, 564] width 700 height 39
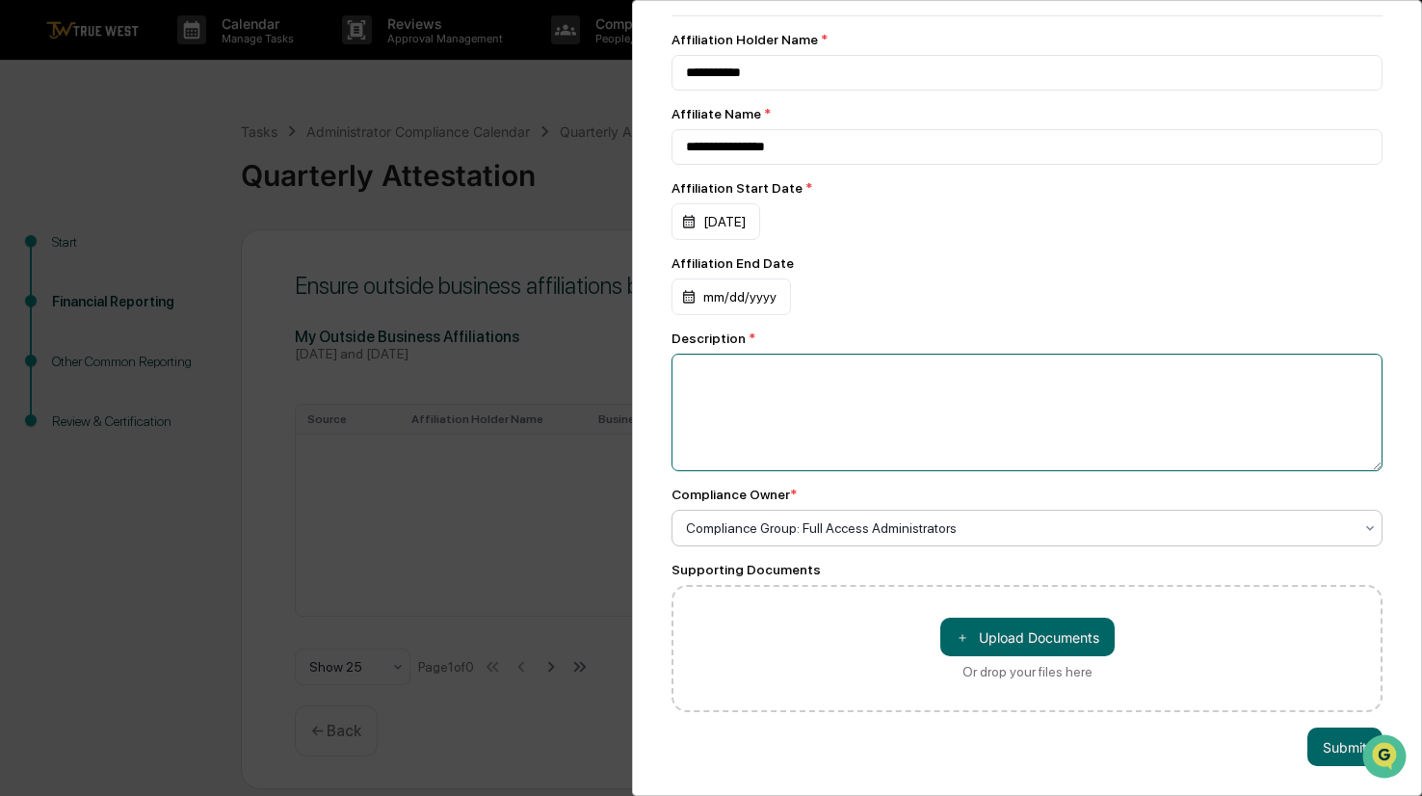
click at [827, 378] on textarea at bounding box center [1027, 413] width 711 height 118
click at [696, 361] on textarea "**********" at bounding box center [1022, 413] width 701 height 118
click at [1097, 366] on textarea "**********" at bounding box center [1022, 413] width 701 height 118
click at [1093, 367] on textarea "**********" at bounding box center [1022, 413] width 701 height 118
type textarea "**********"
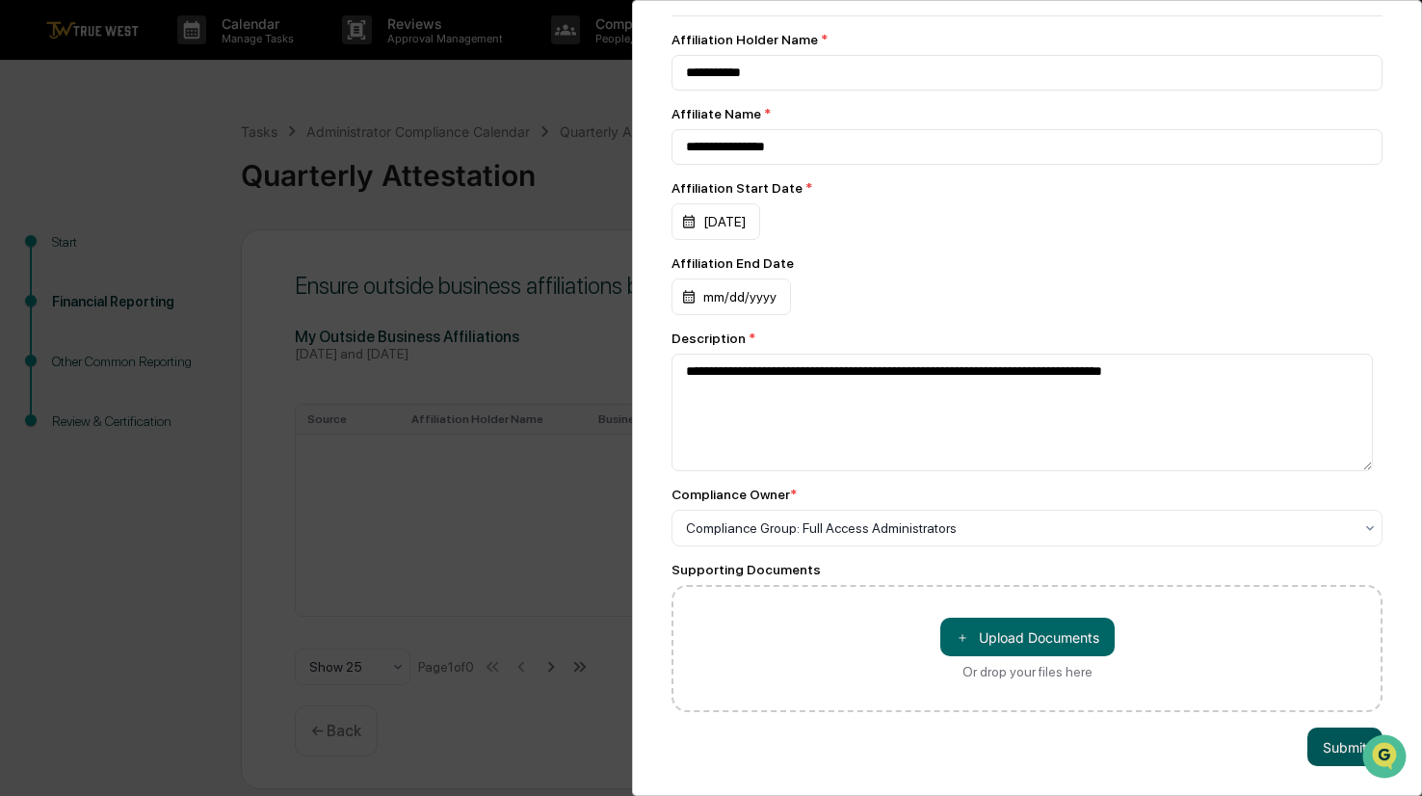
click at [1336, 735] on button "Submit" at bounding box center [1345, 746] width 75 height 39
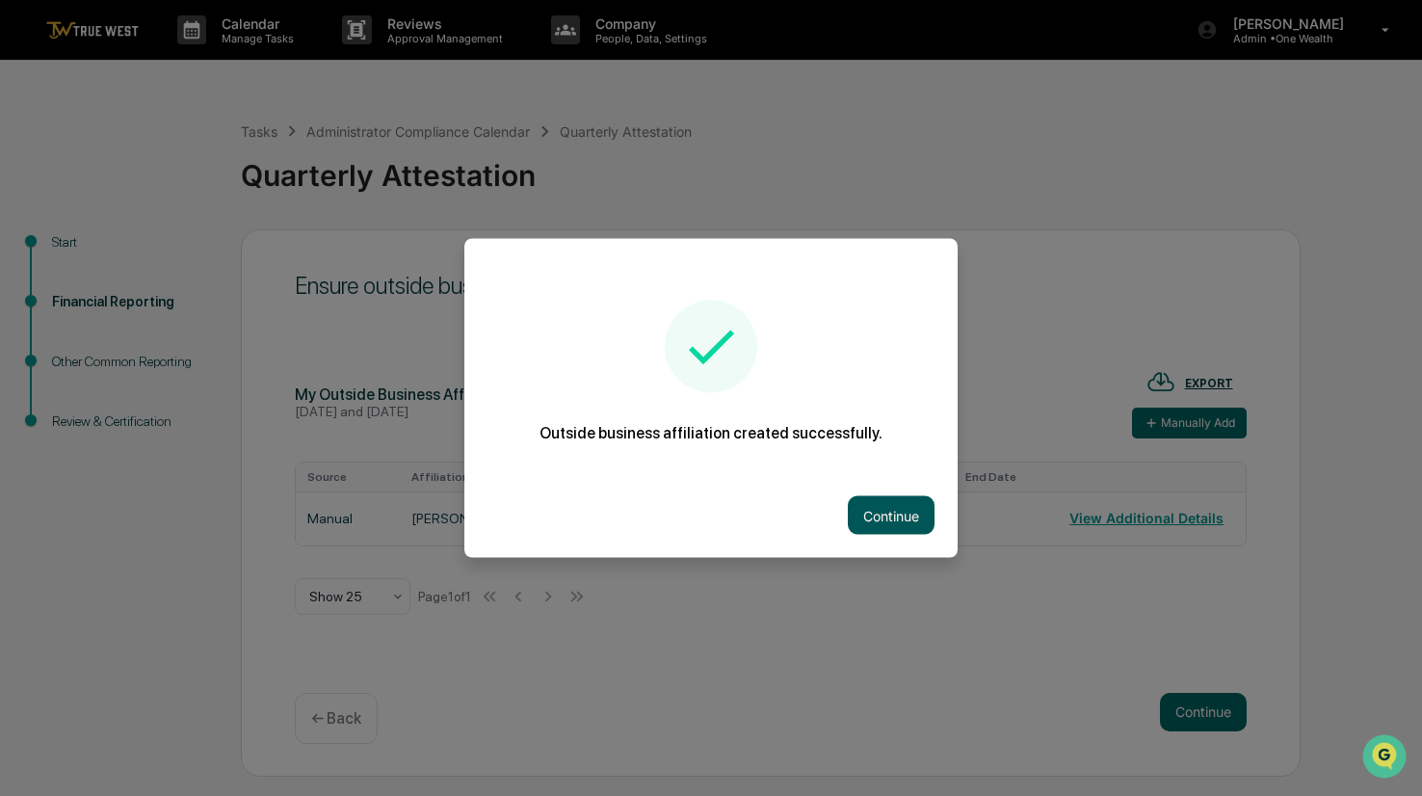
click at [888, 512] on button "Continue" at bounding box center [891, 515] width 87 height 39
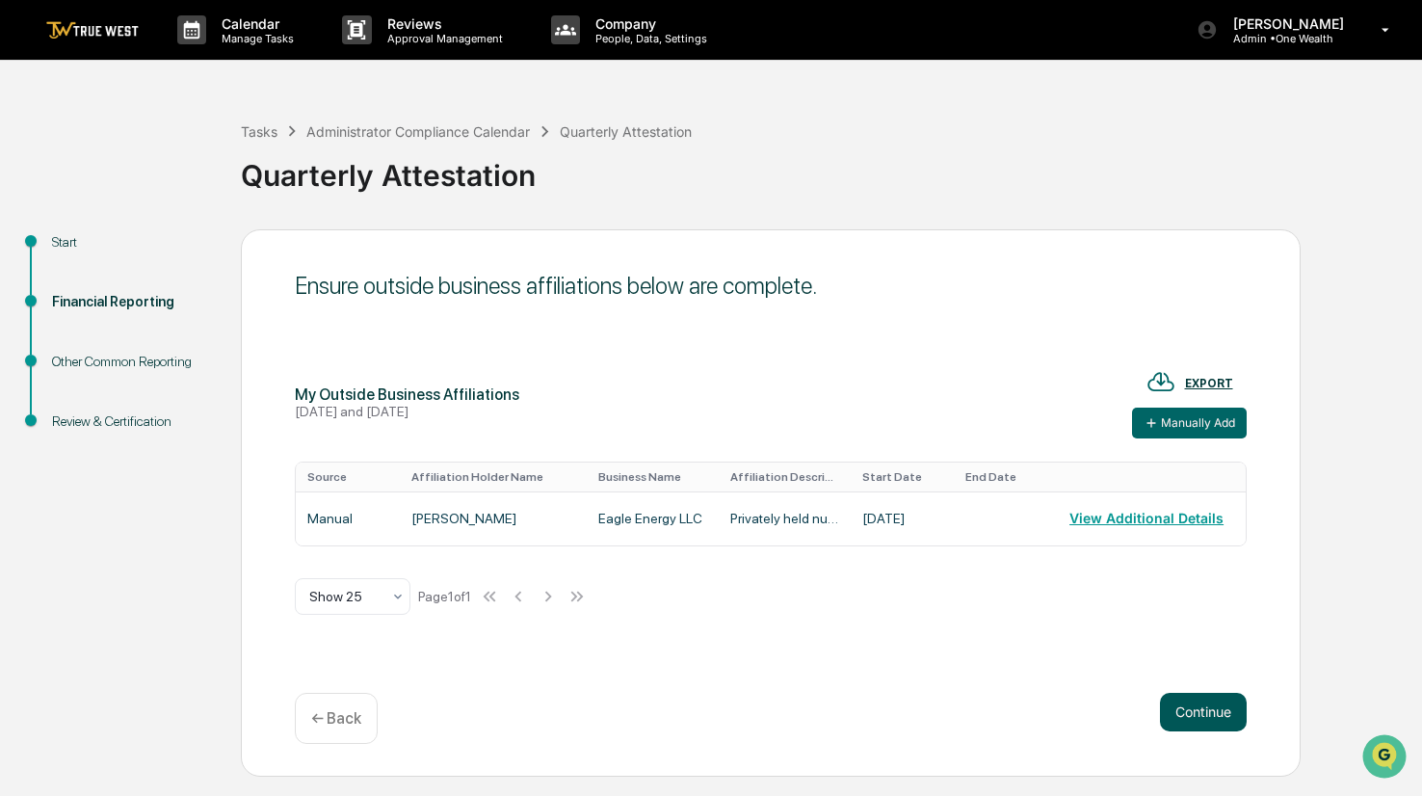
click at [1216, 709] on button "Continue" at bounding box center [1203, 712] width 87 height 39
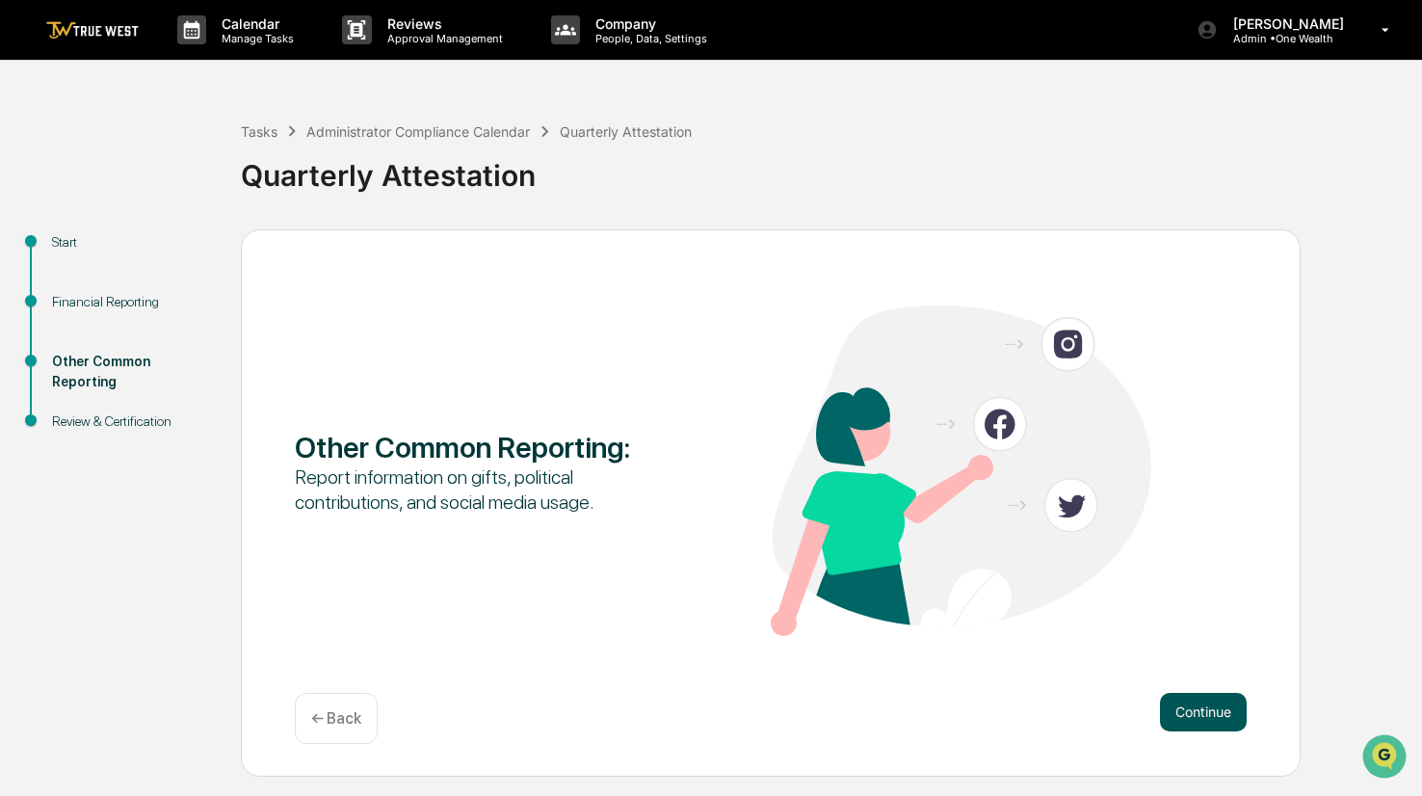
click at [1216, 712] on button "Continue" at bounding box center [1203, 712] width 87 height 39
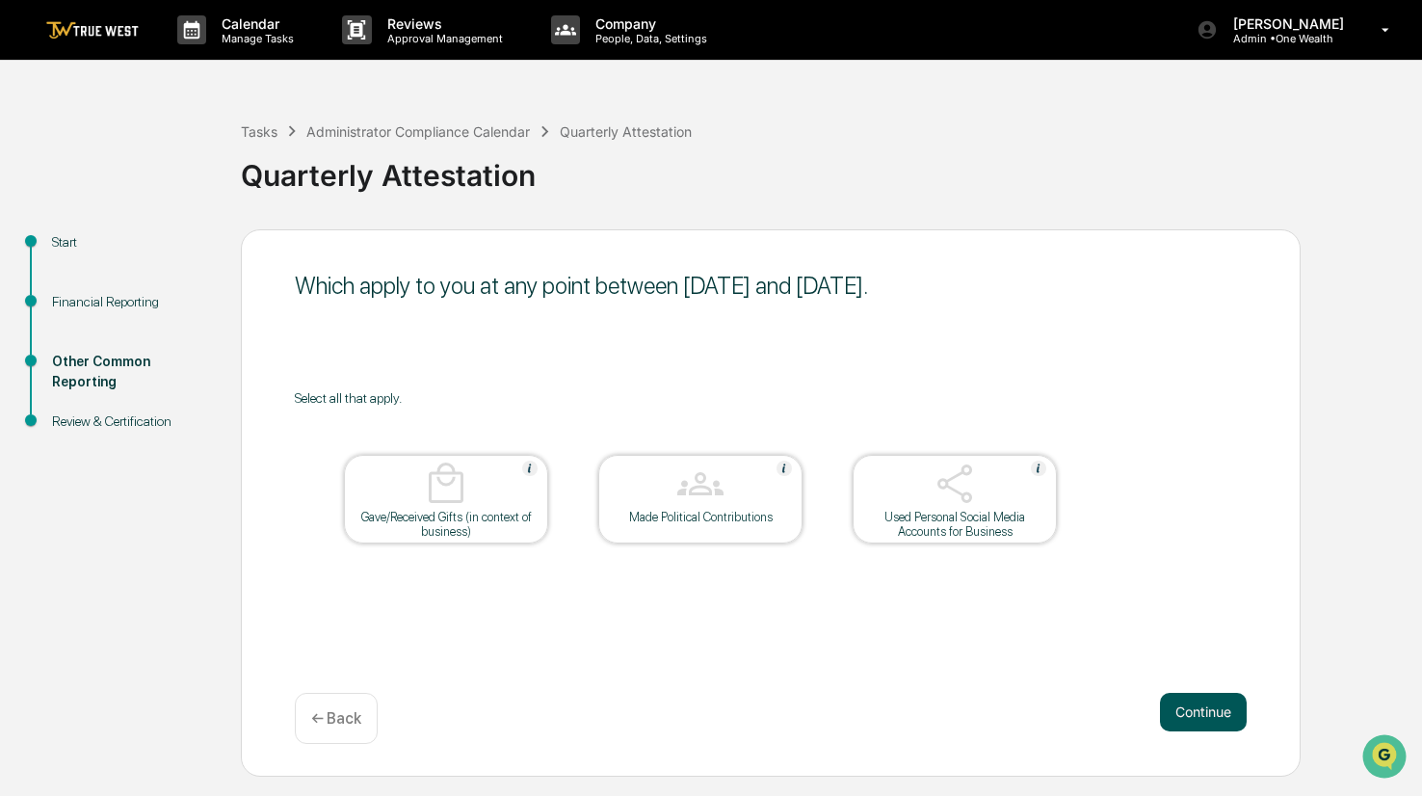
click at [1207, 717] on button "Continue" at bounding box center [1203, 712] width 87 height 39
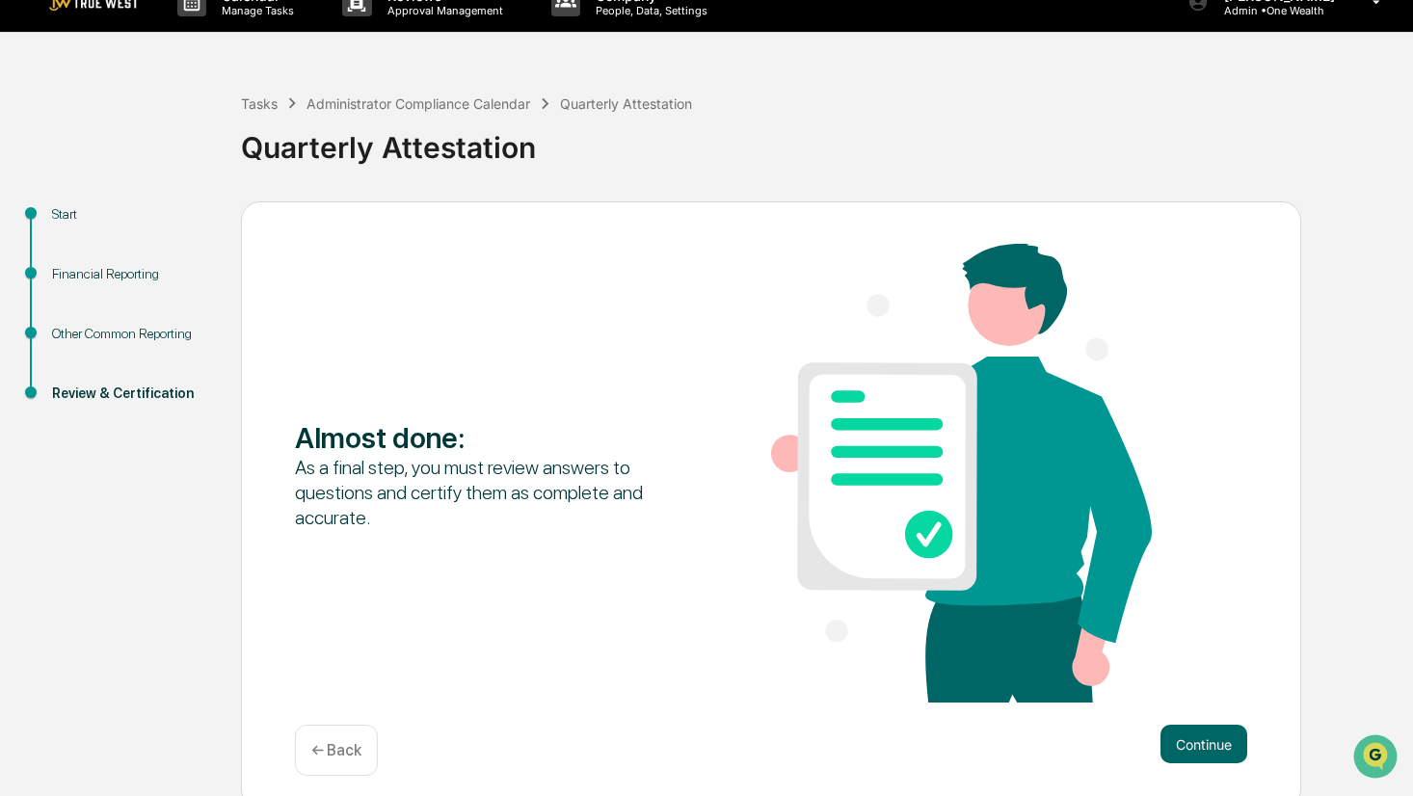
scroll to position [40, 0]
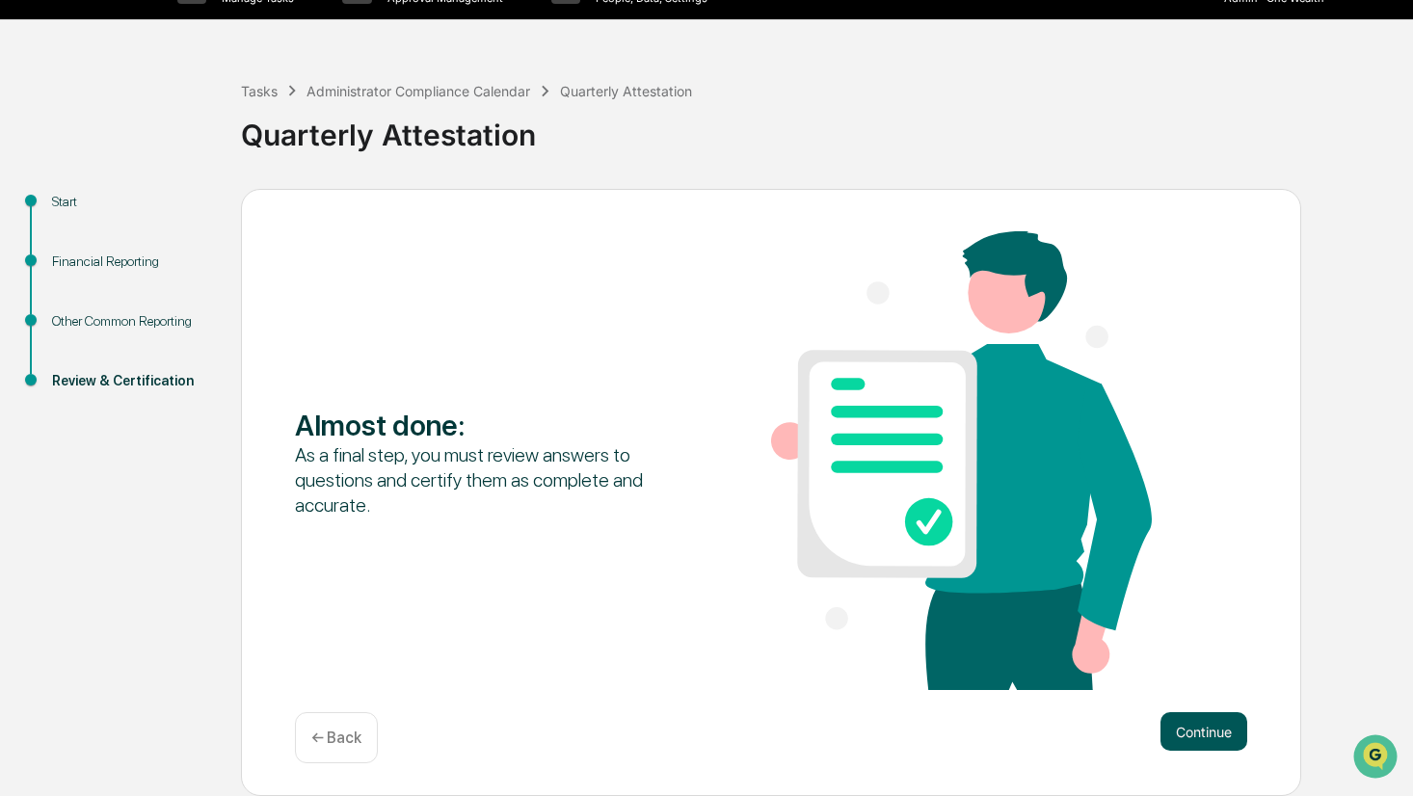
click at [1205, 736] on button "Continue" at bounding box center [1203, 731] width 87 height 39
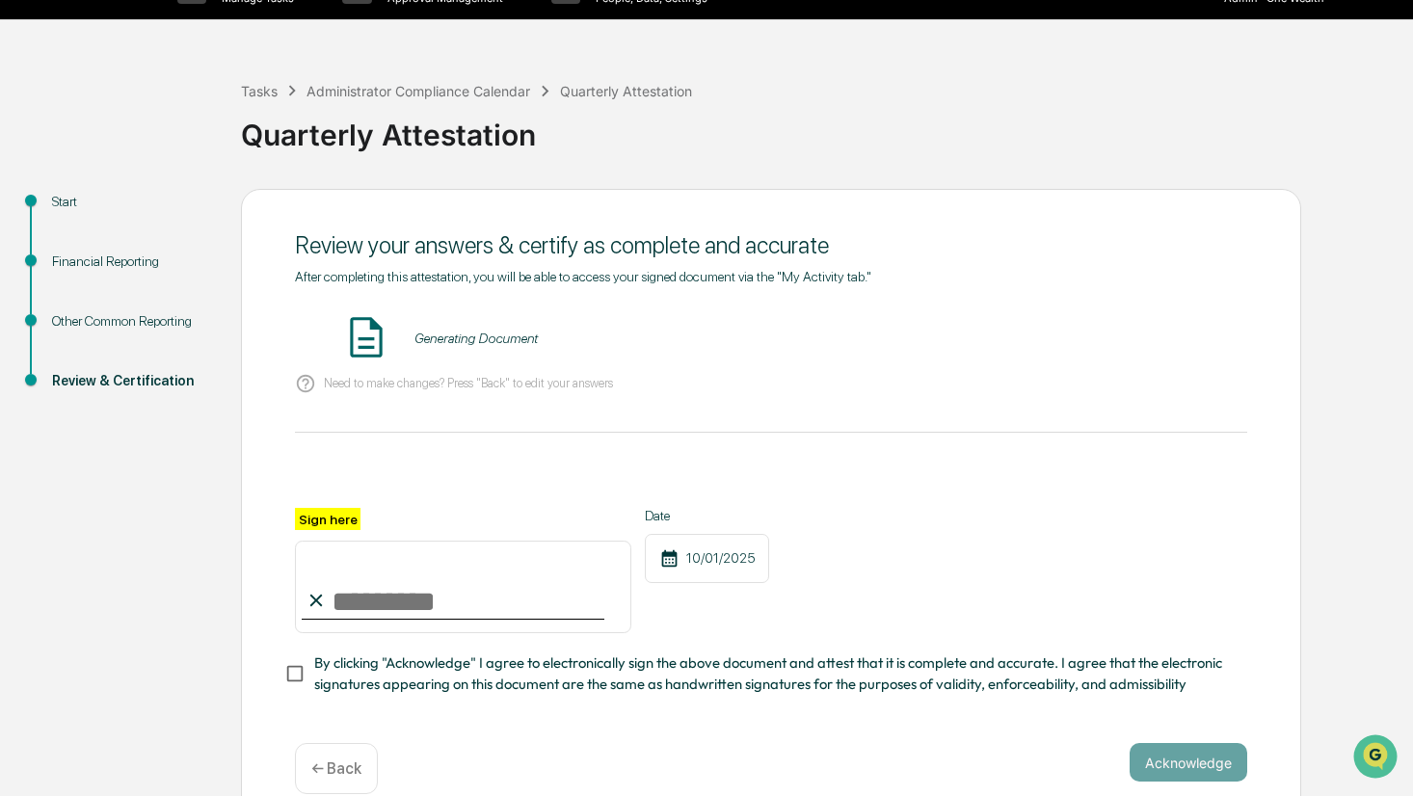
click at [373, 598] on input "Sign here" at bounding box center [463, 587] width 336 height 93
type input "**********"
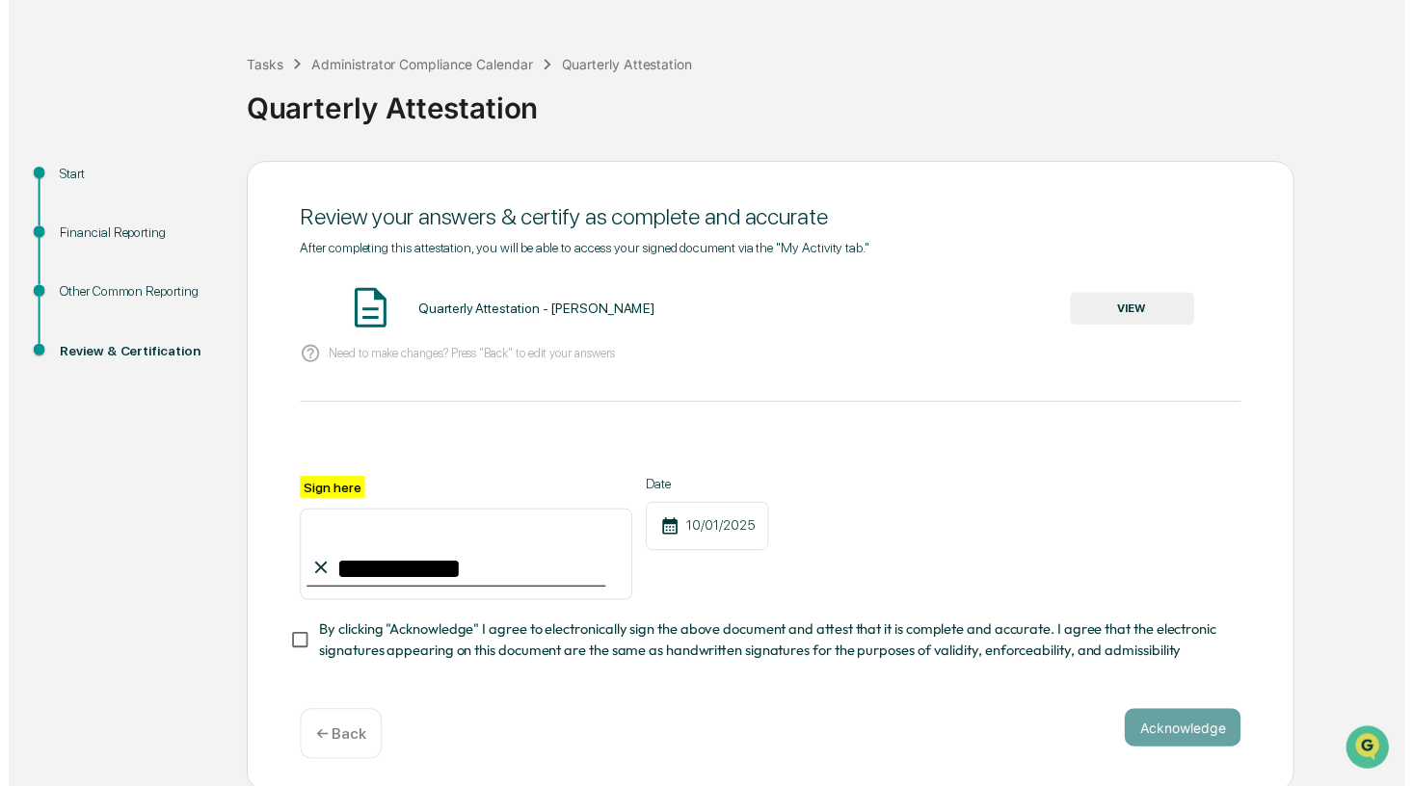
scroll to position [77, 0]
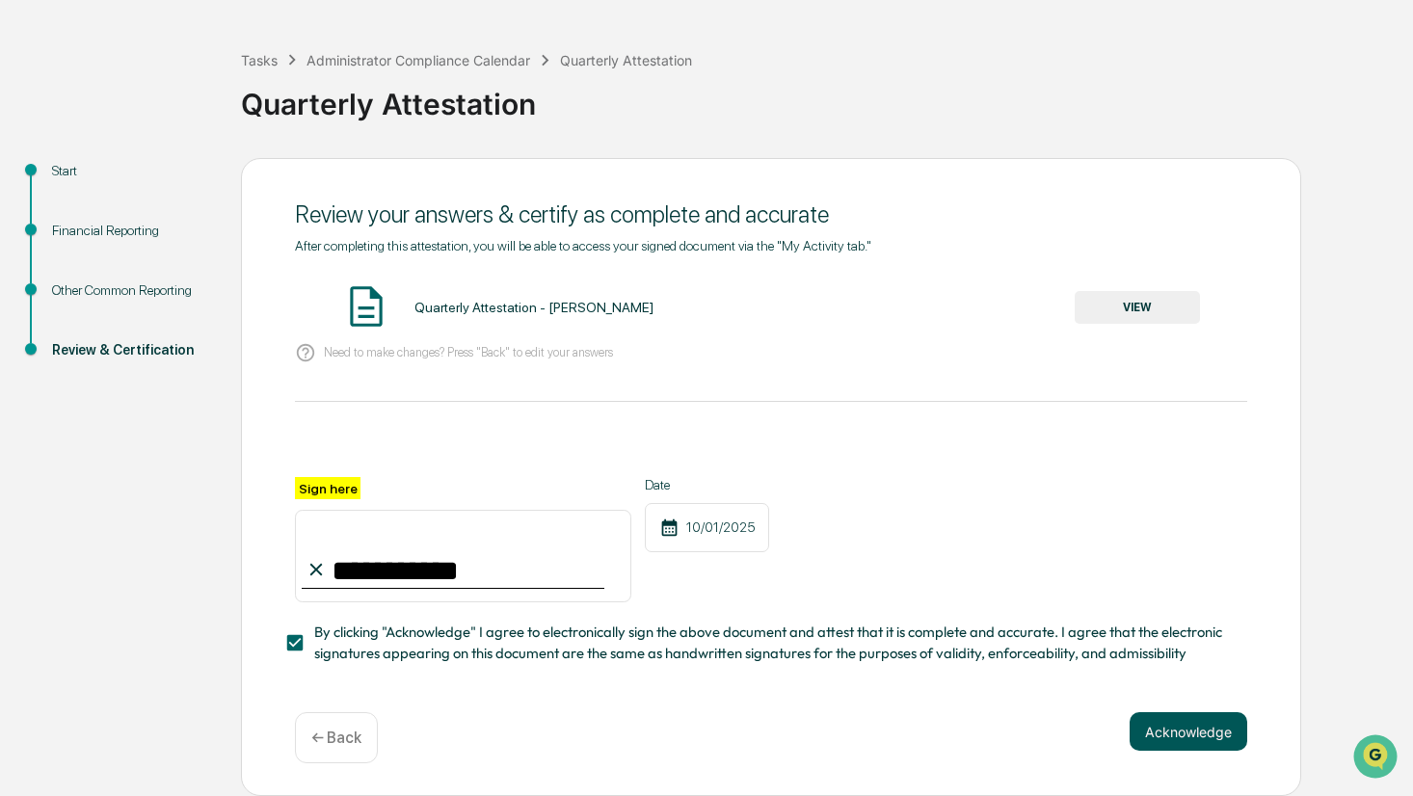
click at [1175, 734] on button "Acknowledge" at bounding box center [1188, 731] width 118 height 39
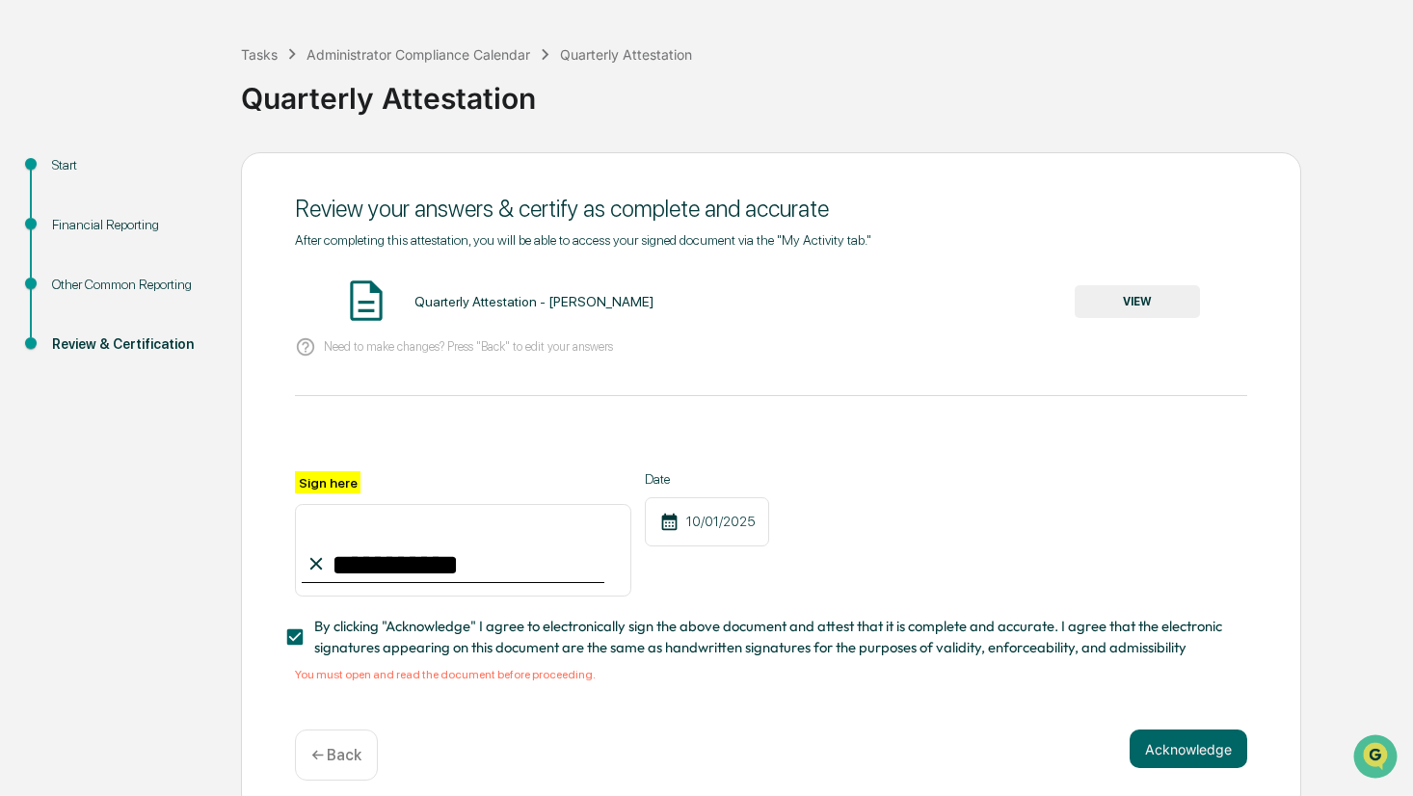
click at [1120, 305] on button "VIEW" at bounding box center [1136, 301] width 125 height 33
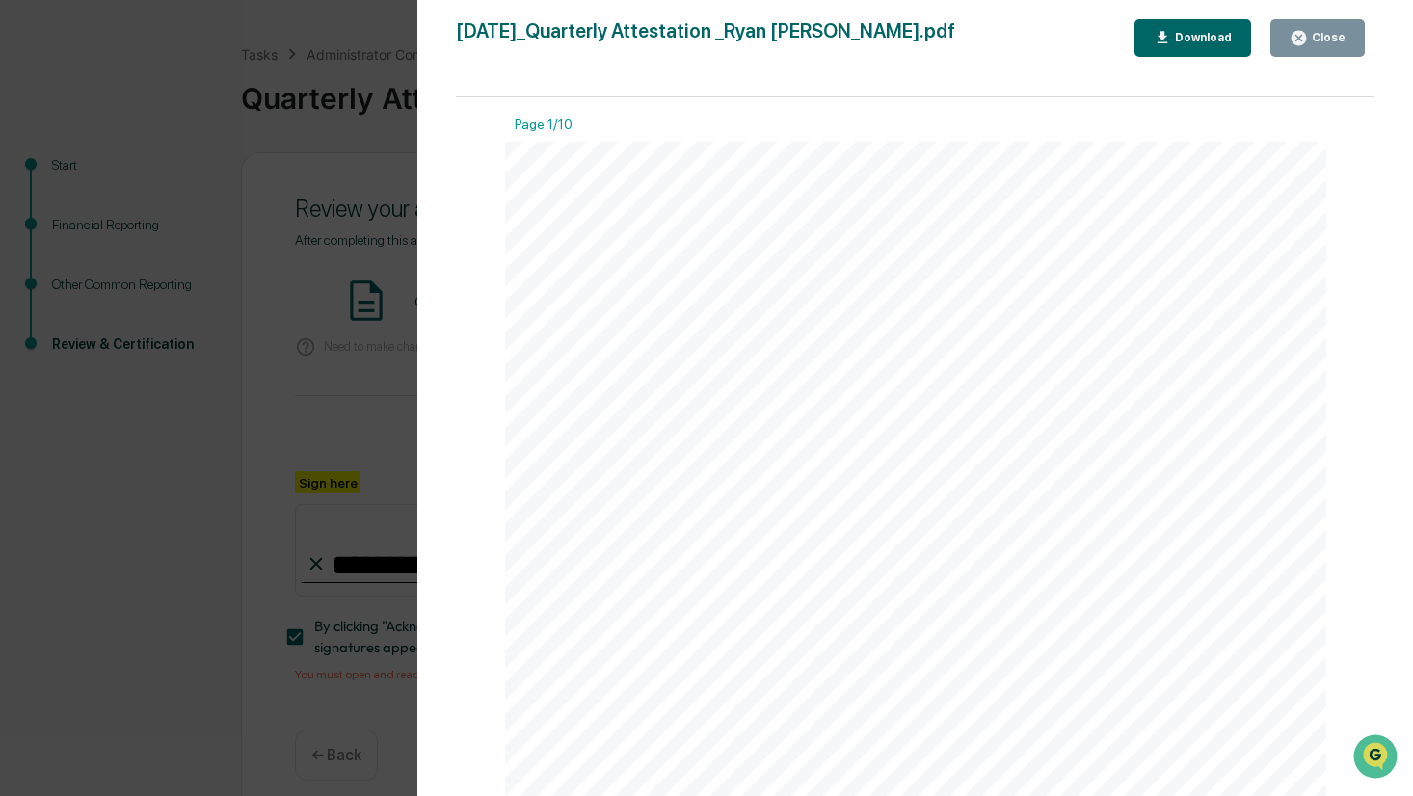
click at [1299, 38] on icon "button" at bounding box center [1298, 38] width 14 height 14
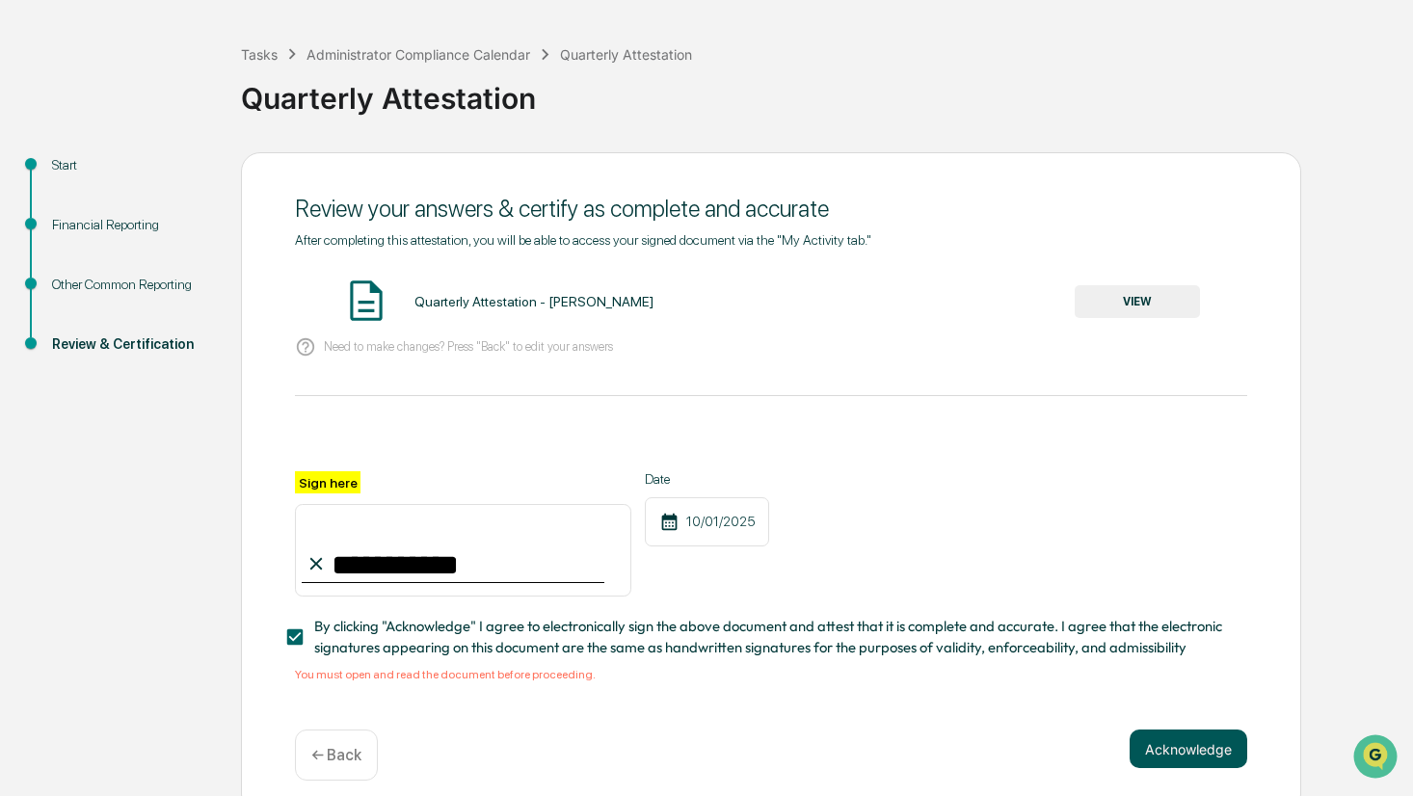
click at [1197, 756] on button "Acknowledge" at bounding box center [1188, 748] width 118 height 39
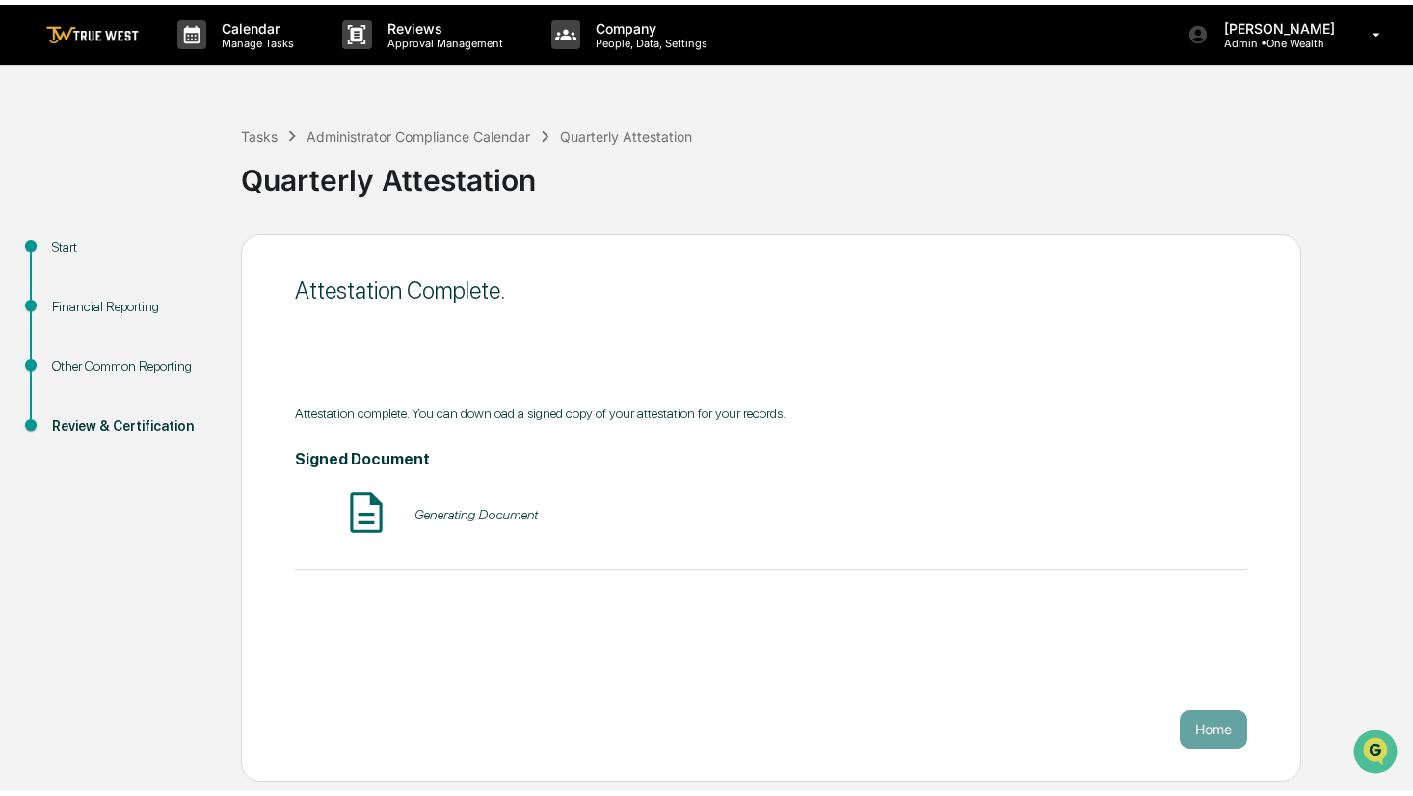
scroll to position [0, 0]
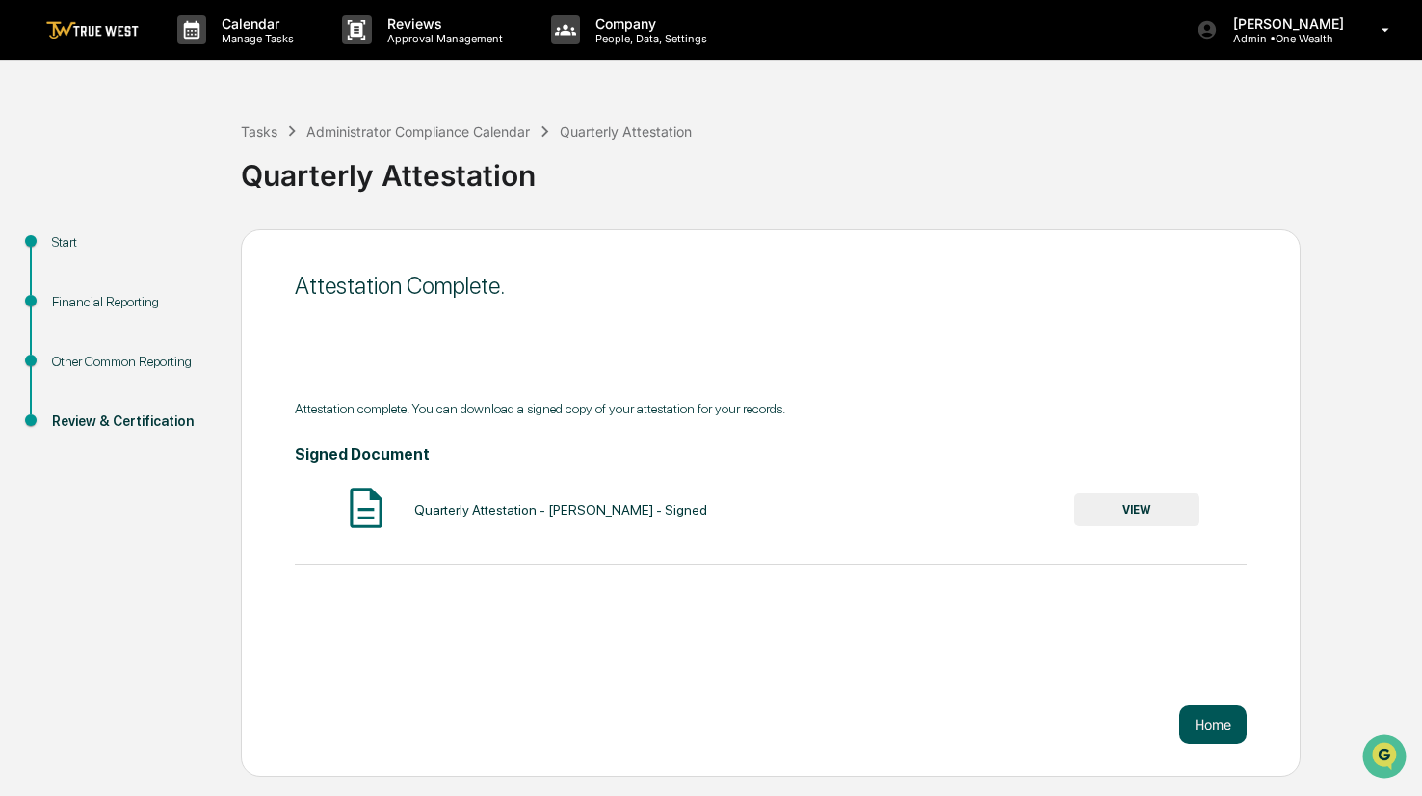
click at [1215, 721] on button "Home" at bounding box center [1212, 724] width 67 height 39
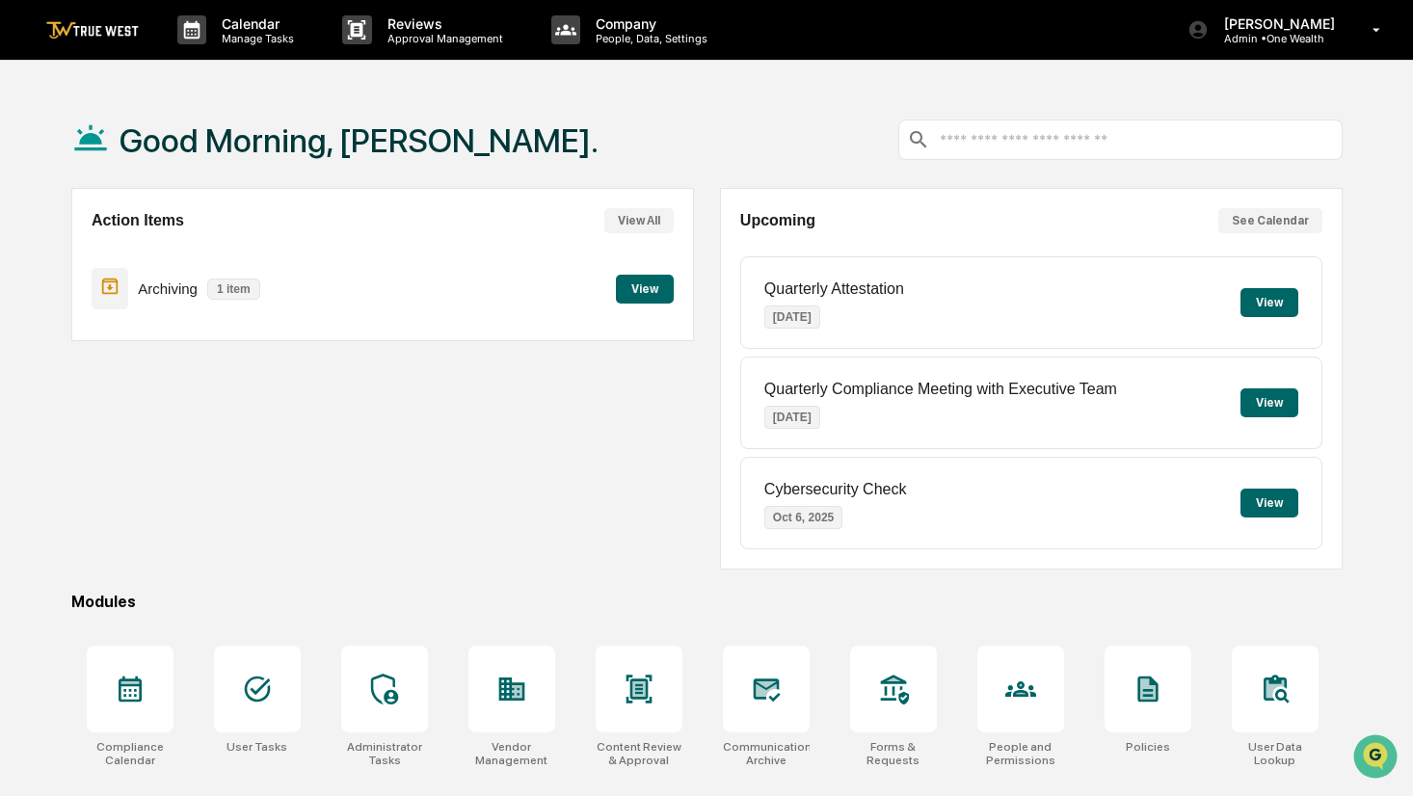
click at [702, 102] on div "Good Morning, Ryan." at bounding box center [706, 140] width 1271 height 96
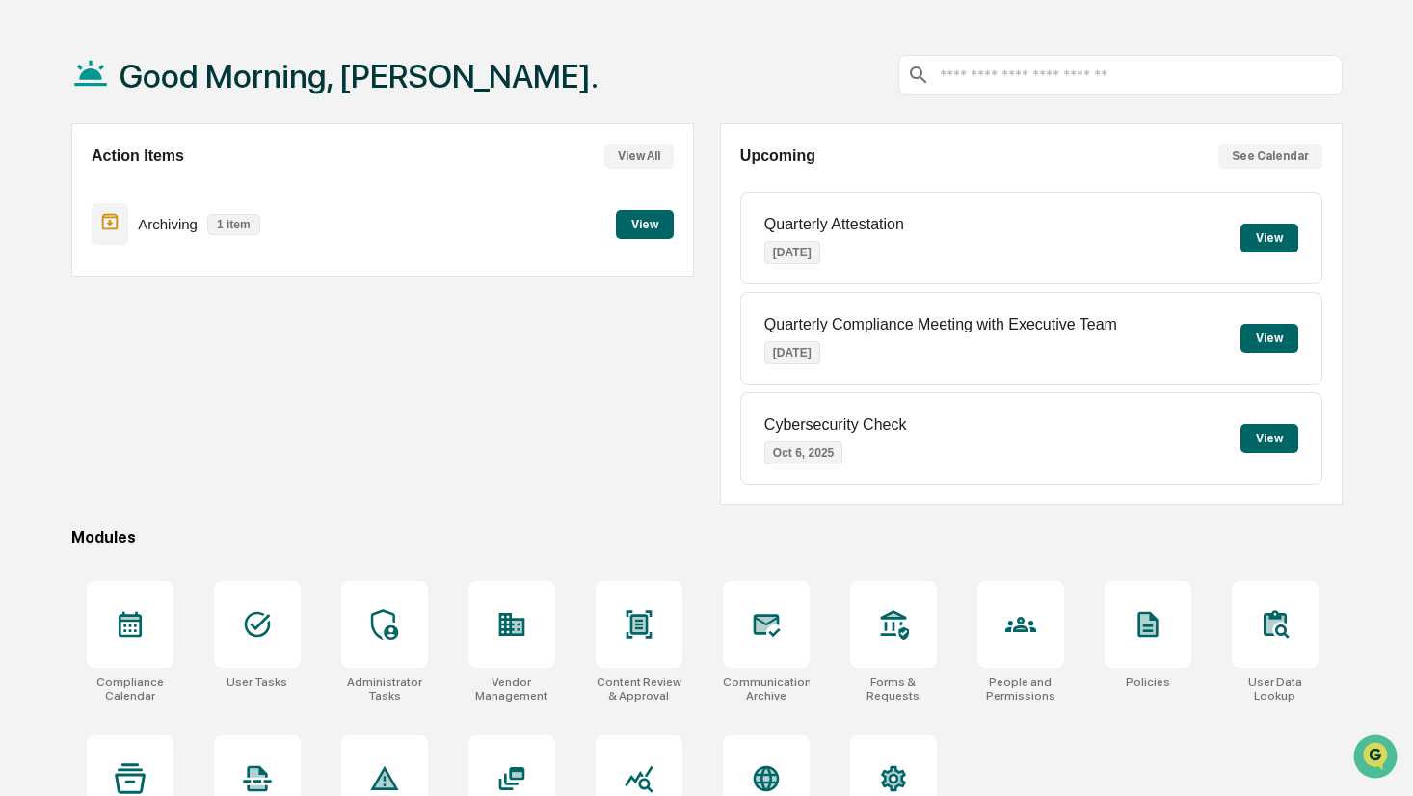
scroll to position [137, 0]
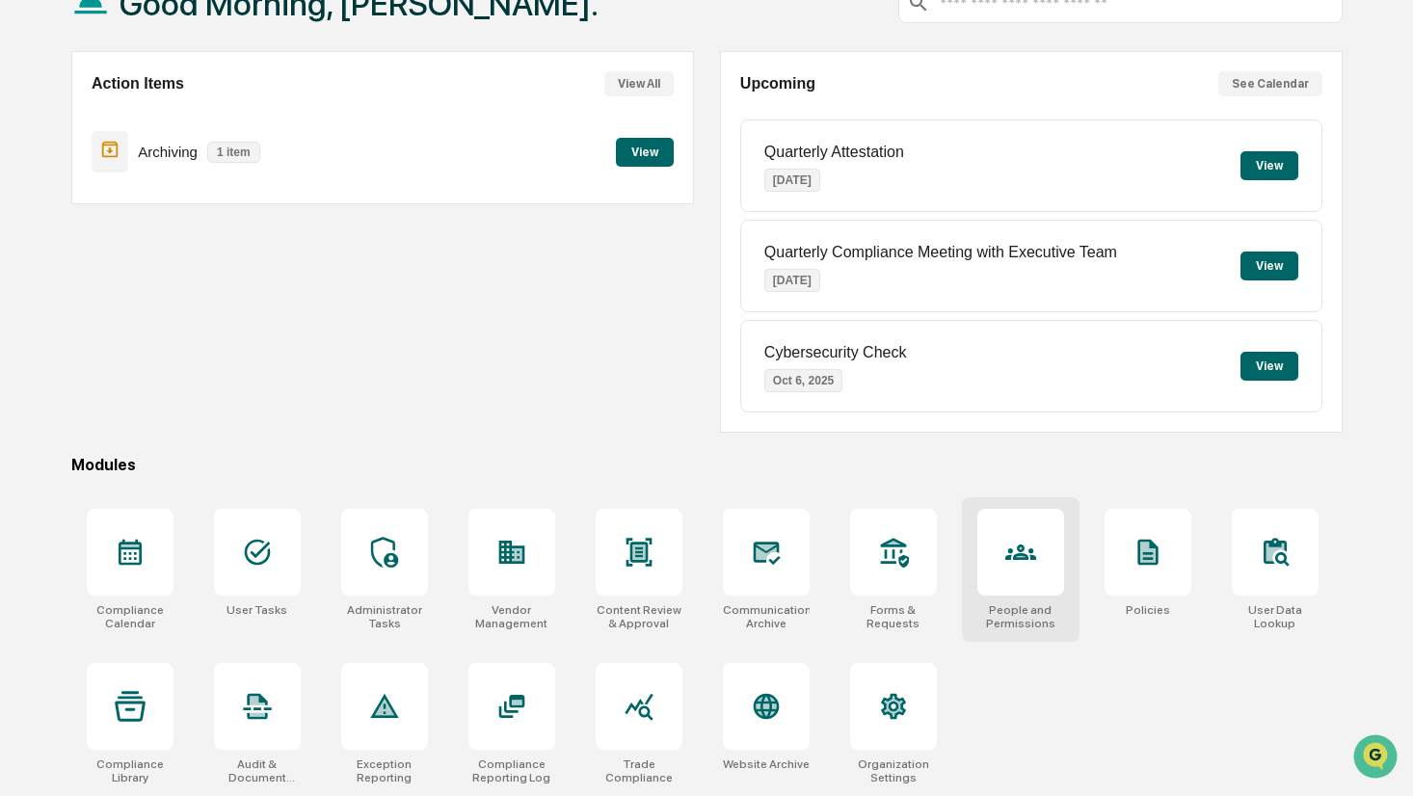
click at [1031, 558] on icon at bounding box center [1020, 551] width 31 height 15
click at [623, 688] on div at bounding box center [638, 706] width 87 height 87
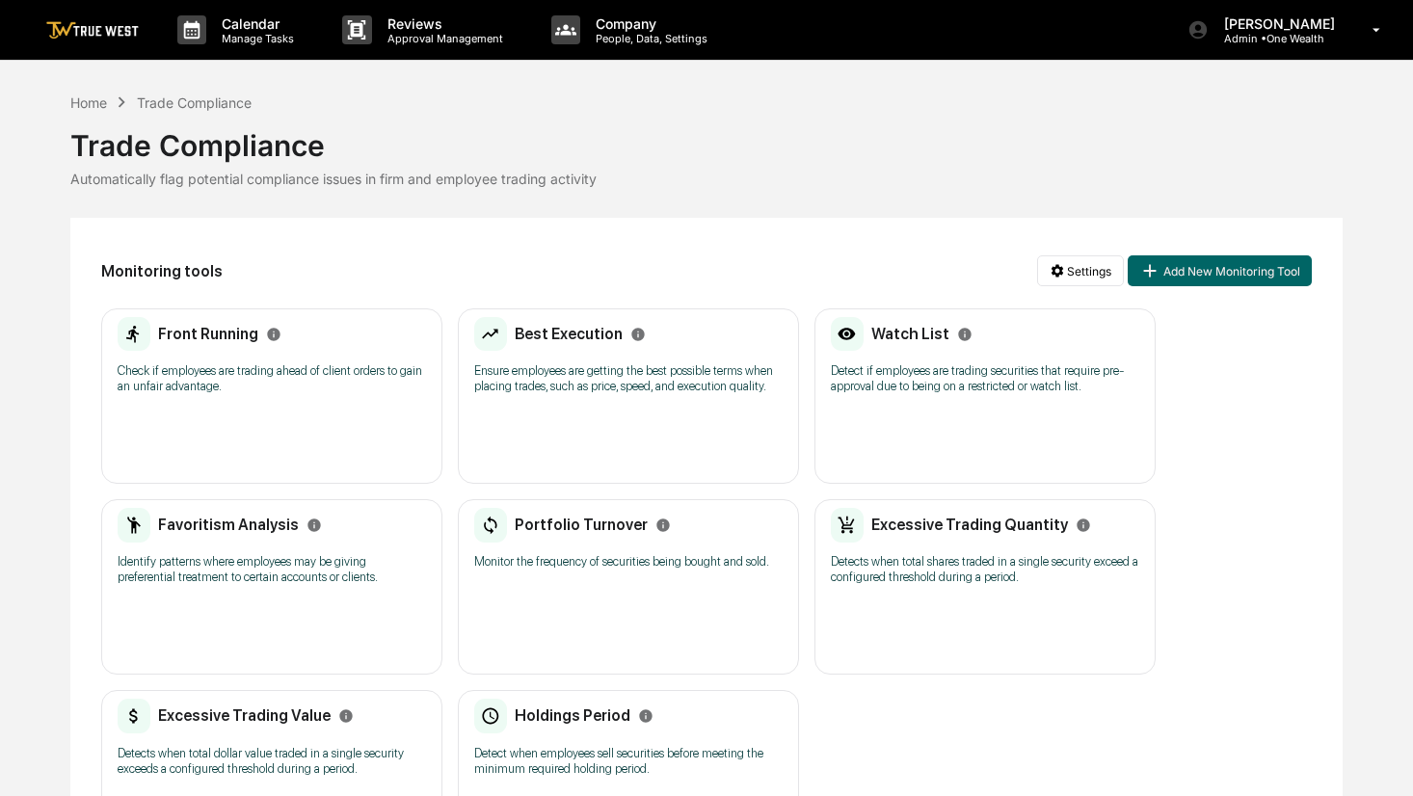
click at [224, 400] on div "Front Running Check if employees are trading ahead of client orders to gain an …" at bounding box center [272, 362] width 308 height 90
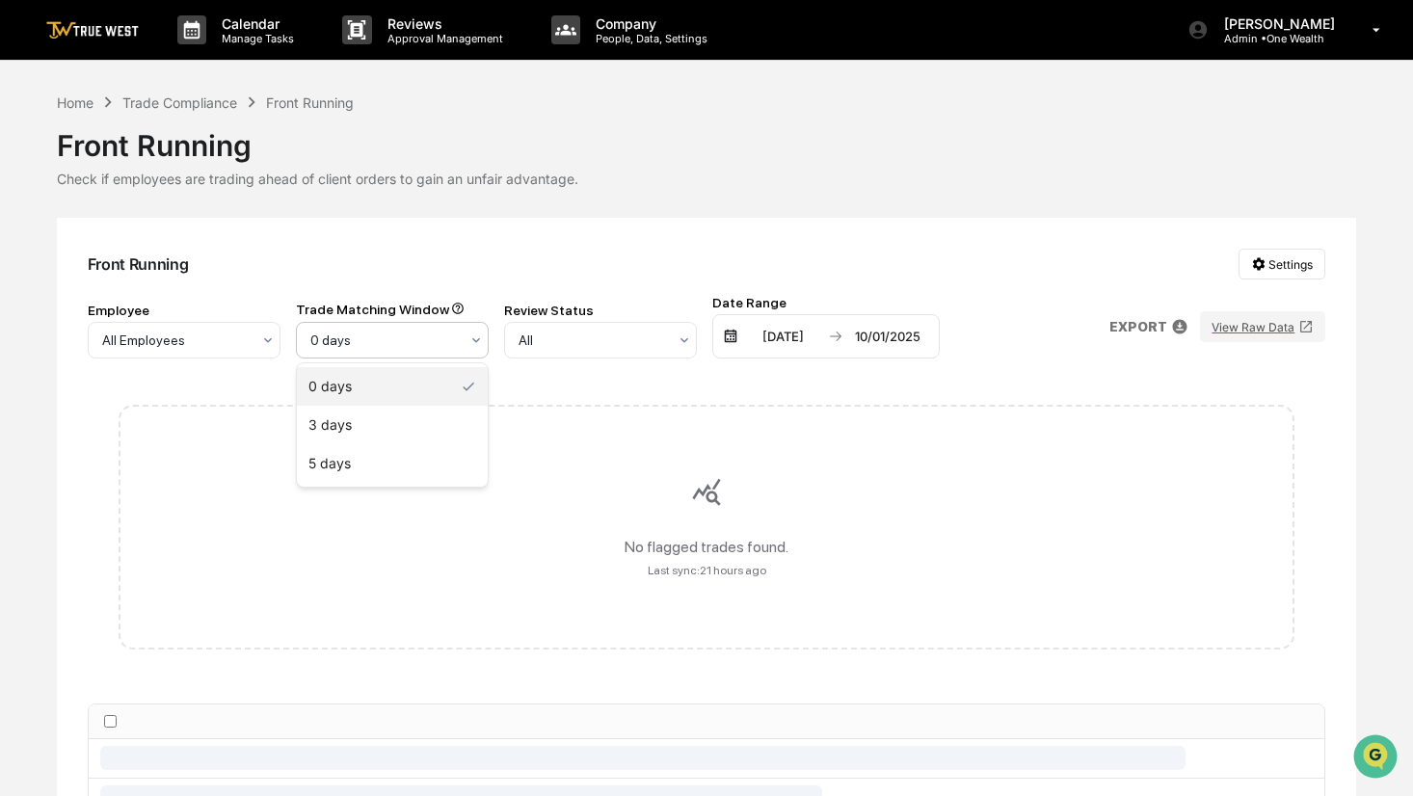
click at [408, 336] on div at bounding box center [384, 340] width 148 height 19
click at [538, 260] on div "Front Running Settings" at bounding box center [707, 264] width 1238 height 31
click at [797, 331] on div "04/01/2025" at bounding box center [783, 336] width 82 height 15
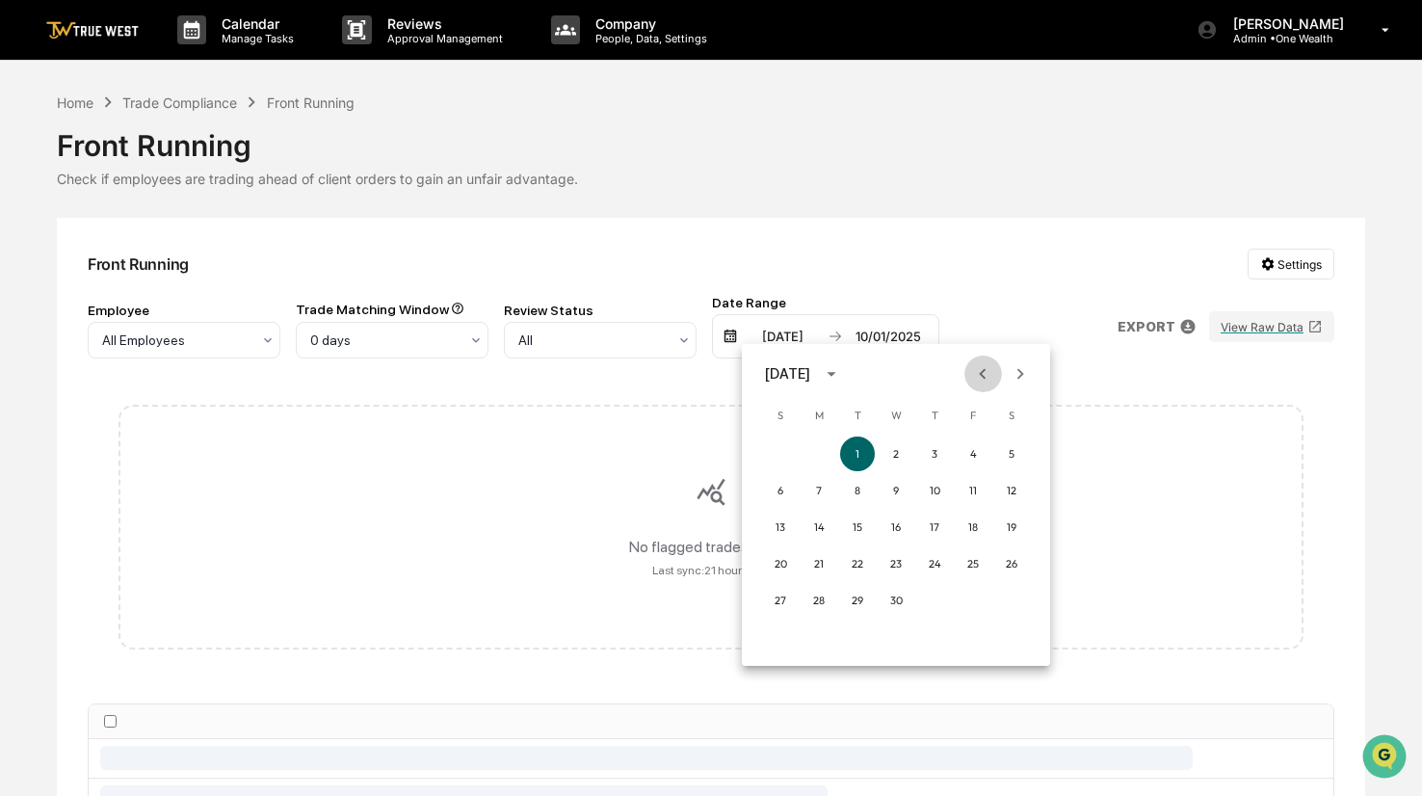
click at [977, 379] on icon "Previous month" at bounding box center [982, 373] width 21 height 21
click at [978, 380] on icon "Previous month" at bounding box center [982, 373] width 21 height 21
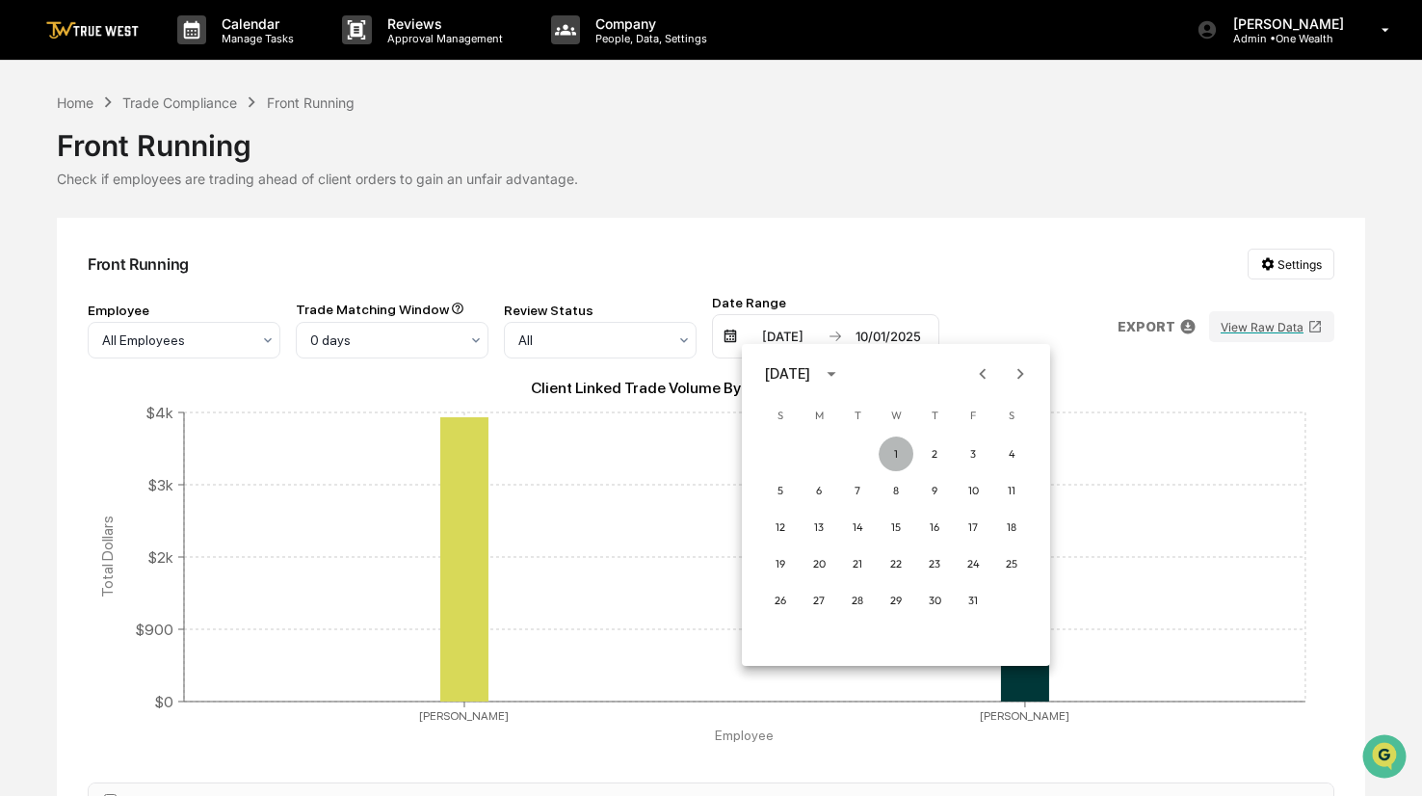
click at [895, 448] on button "1" at bounding box center [896, 453] width 35 height 35
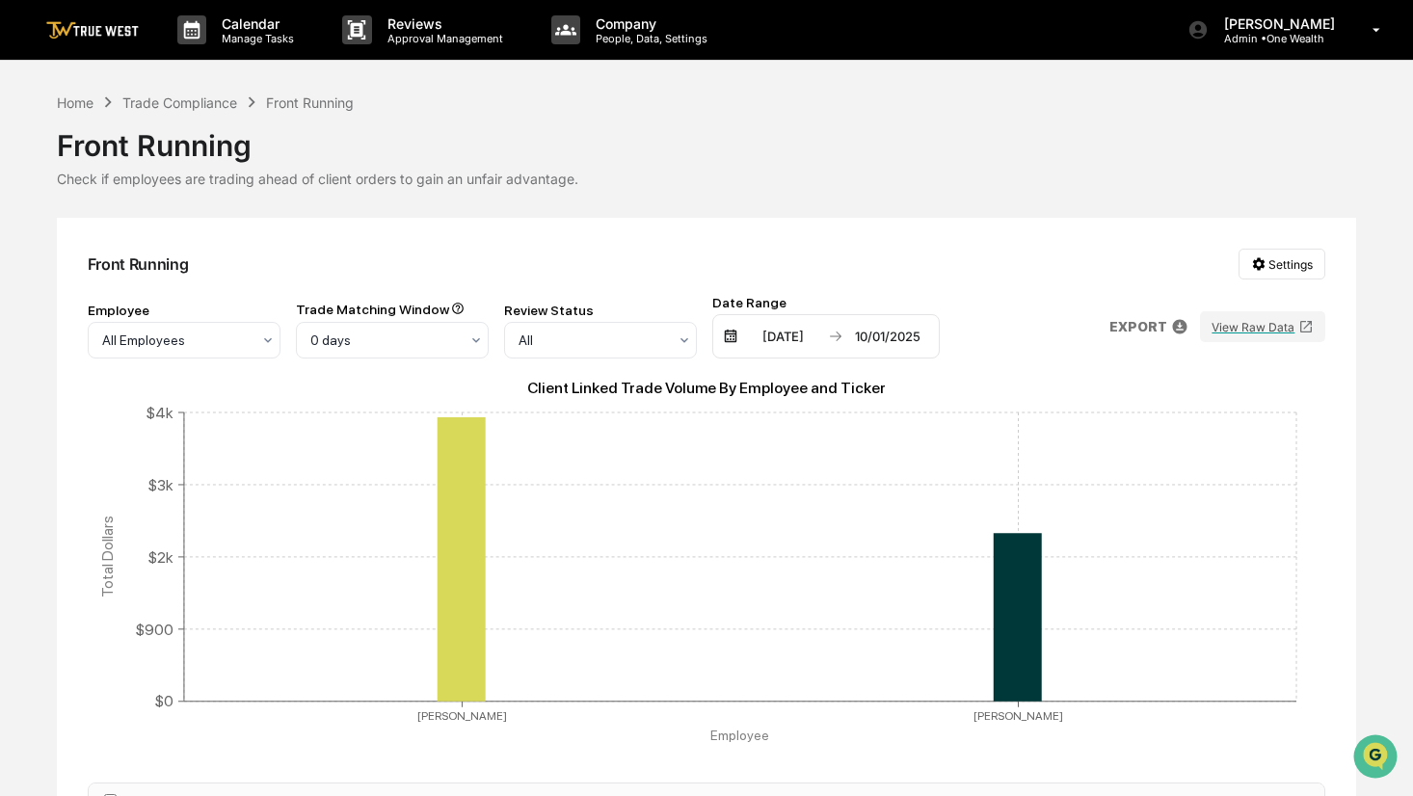
click at [765, 234] on div "Front Running Settings Employee All Employees Trade Matching Window 0 days Revi…" at bounding box center [707, 608] width 1300 height 780
click at [771, 108] on div "Home Trade Compliance Front Running Front Running Check if employees are tradin…" at bounding box center [707, 139] width 1300 height 95
